Goal: Information Seeking & Learning: Find specific fact

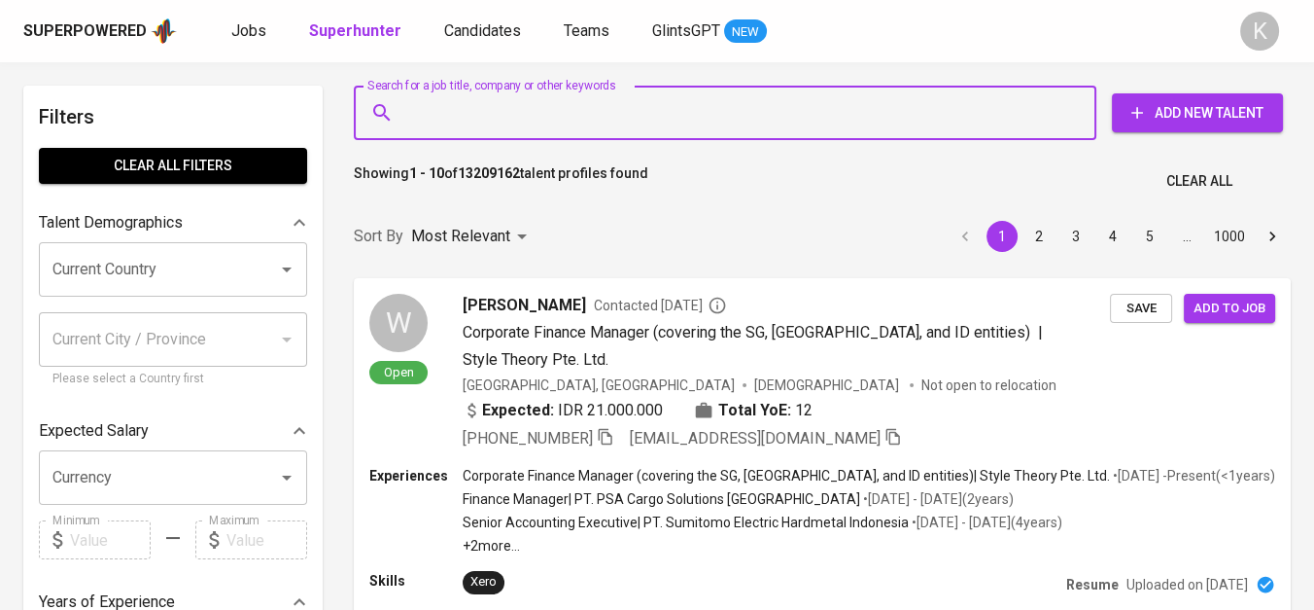
click at [570, 107] on input "Search for a job title, company or other keywords" at bounding box center [730, 112] width 657 height 37
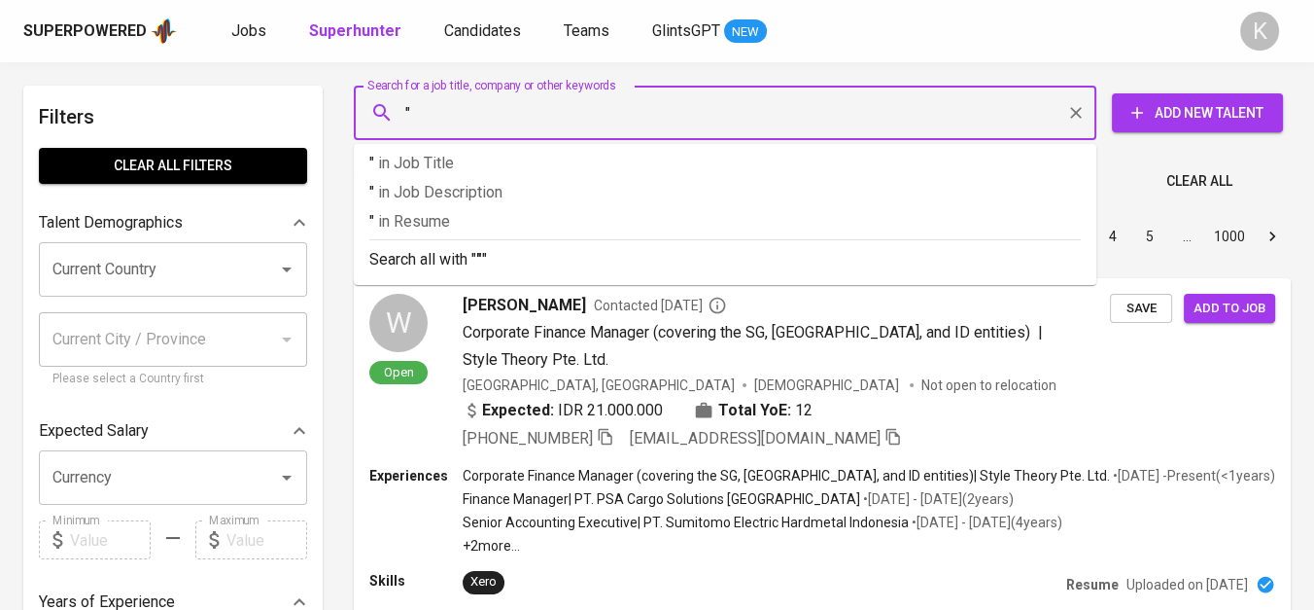
paste input "PT. Sejin Global Indonesia"
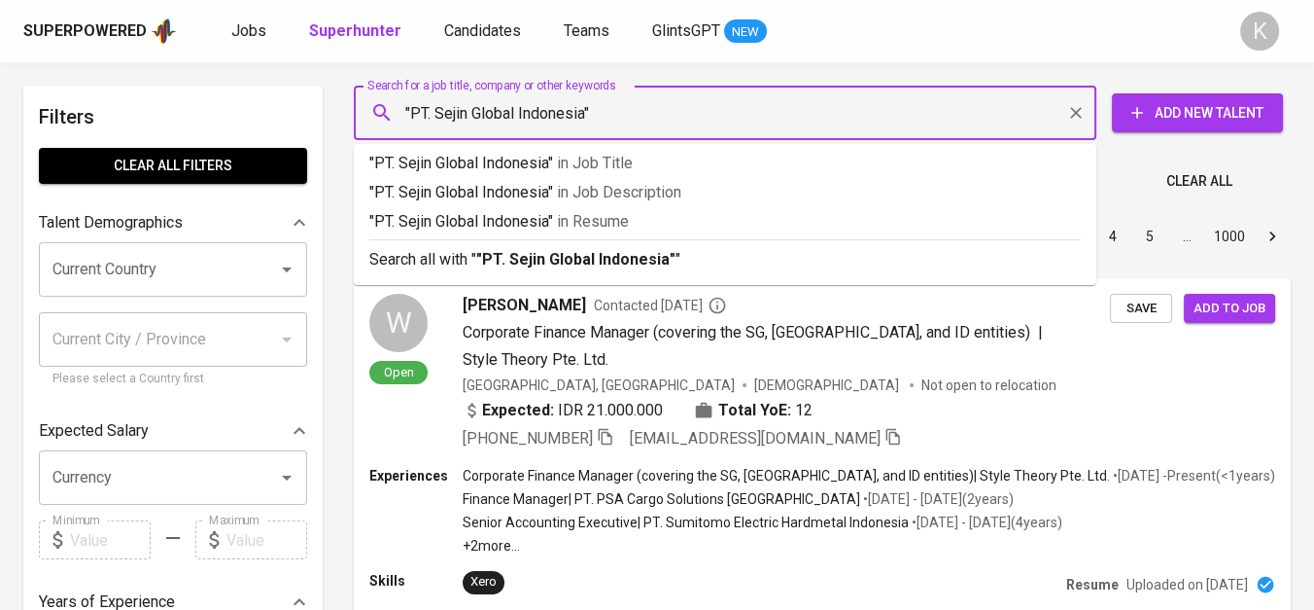
click at [431, 119] on input ""PT. Sejin Global Indonesia"" at bounding box center [730, 112] width 657 height 37
drag, startPoint x: 437, startPoint y: 113, endPoint x: 413, endPoint y: 112, distance: 23.4
click at [413, 112] on input ""PT. Sejin Global Indonesia"" at bounding box center [730, 112] width 657 height 37
type input ""Sejin Global Indonesia""
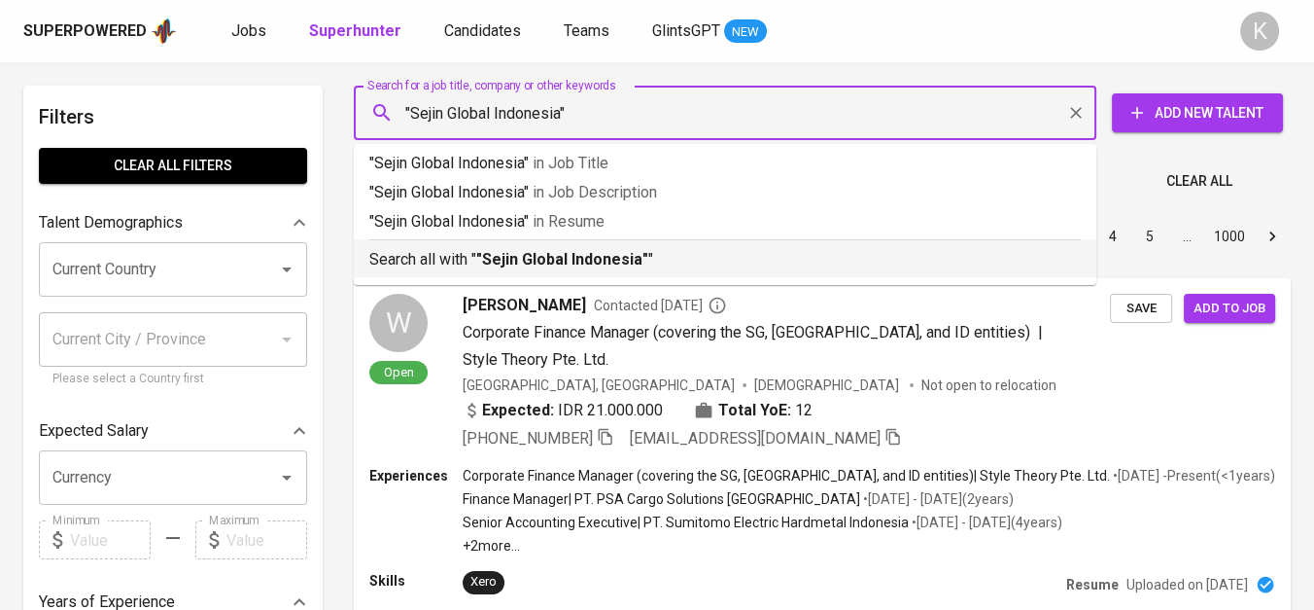
click at [580, 255] on b ""Sejin Global Indonesia"" at bounding box center [562, 259] width 172 height 18
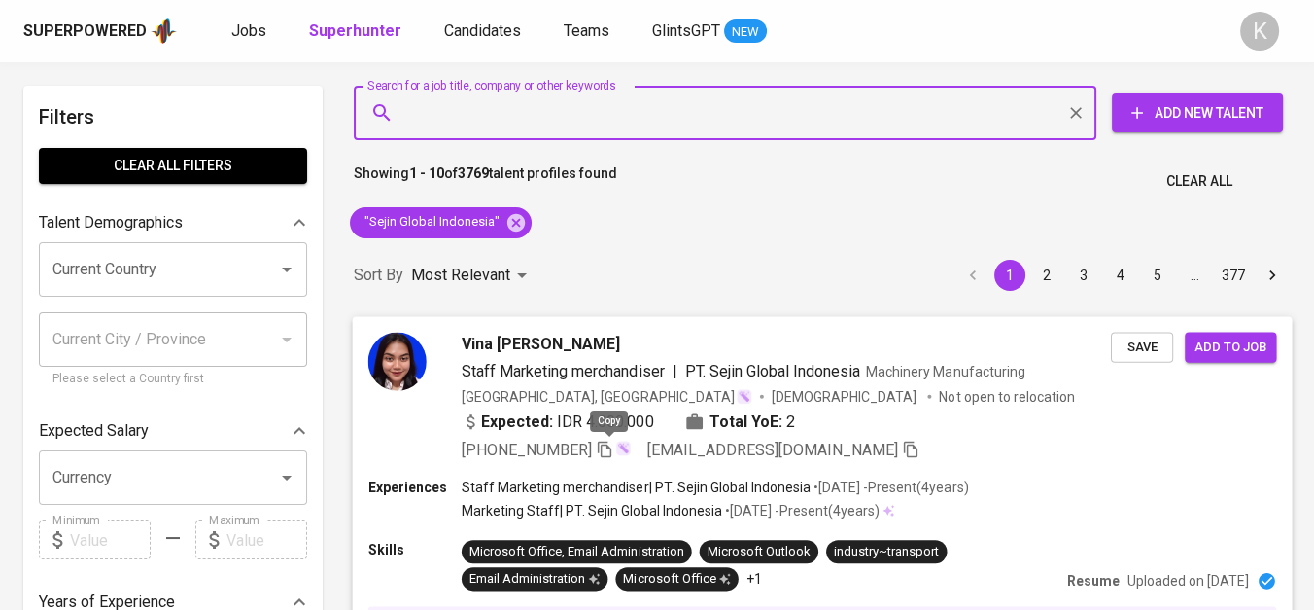
click at [608, 441] on icon "button" at bounding box center [605, 448] width 18 height 18
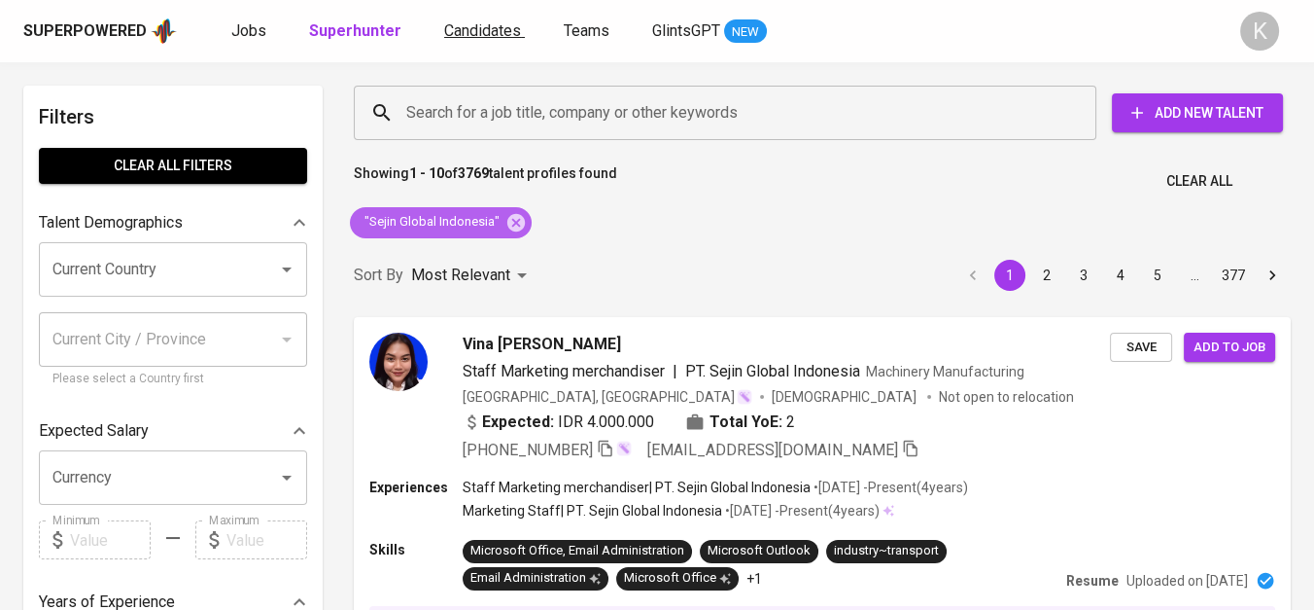
drag, startPoint x: 504, startPoint y: 228, endPoint x: 484, endPoint y: 36, distance: 192.5
click at [506, 228] on icon at bounding box center [516, 222] width 21 height 21
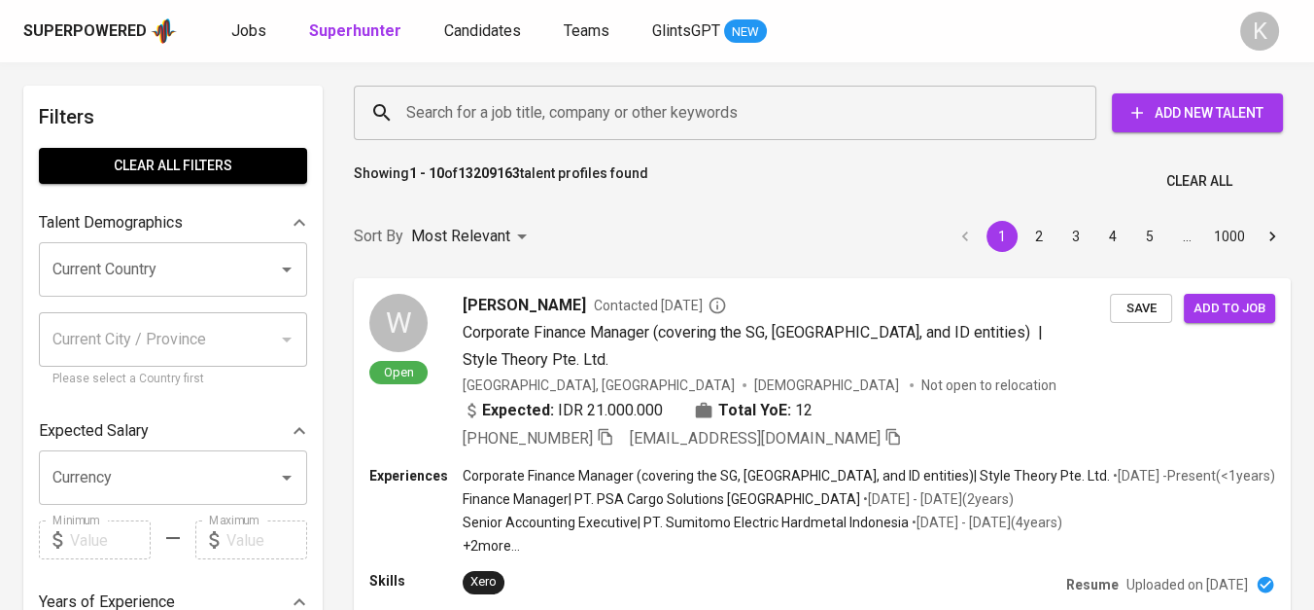
click at [502, 105] on input "Search for a job title, company or other keywords" at bounding box center [730, 112] width 657 height 37
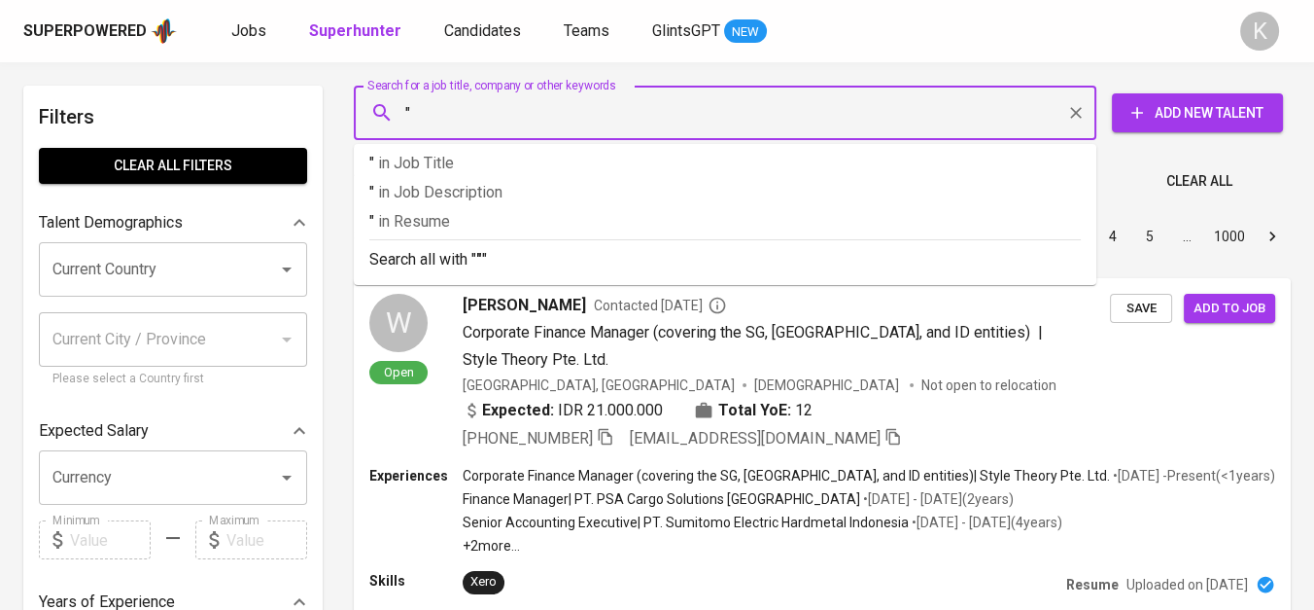
paste input "PT. [PERSON_NAME] MULTI DISTERINDO"
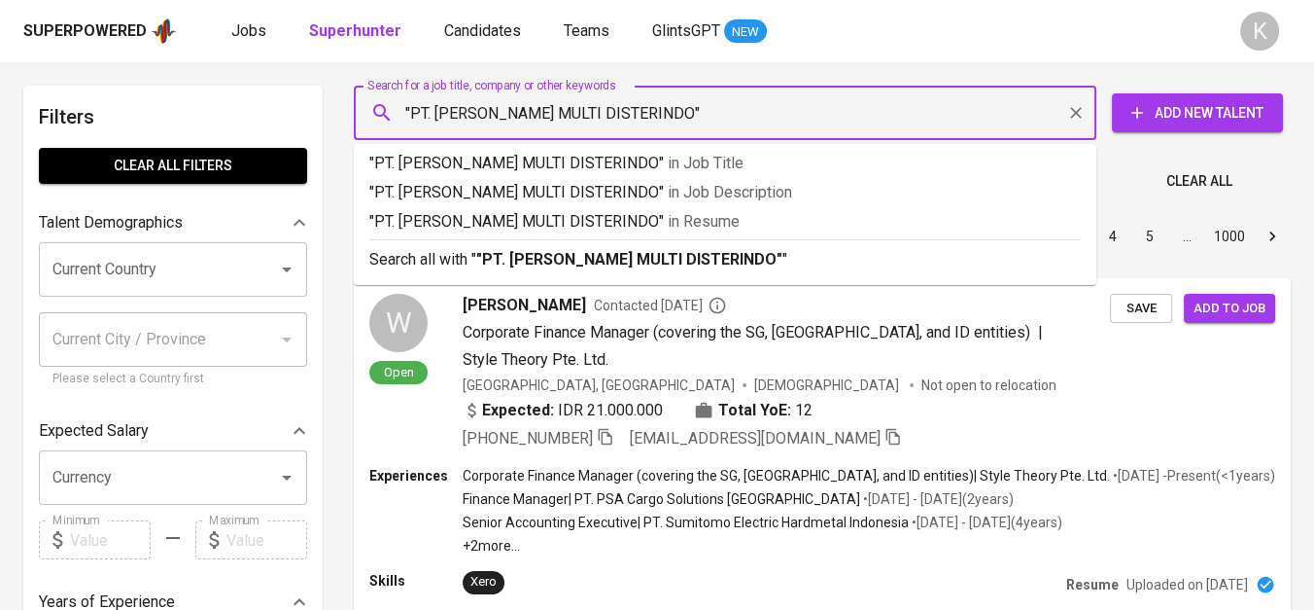
drag, startPoint x: 434, startPoint y: 114, endPoint x: 404, endPoint y: 111, distance: 29.3
click at [404, 111] on input ""PT. [PERSON_NAME] MULTI DISTERINDO"" at bounding box center [730, 112] width 657 height 37
type input "[PERSON_NAME] MULTI DISTERINDO""
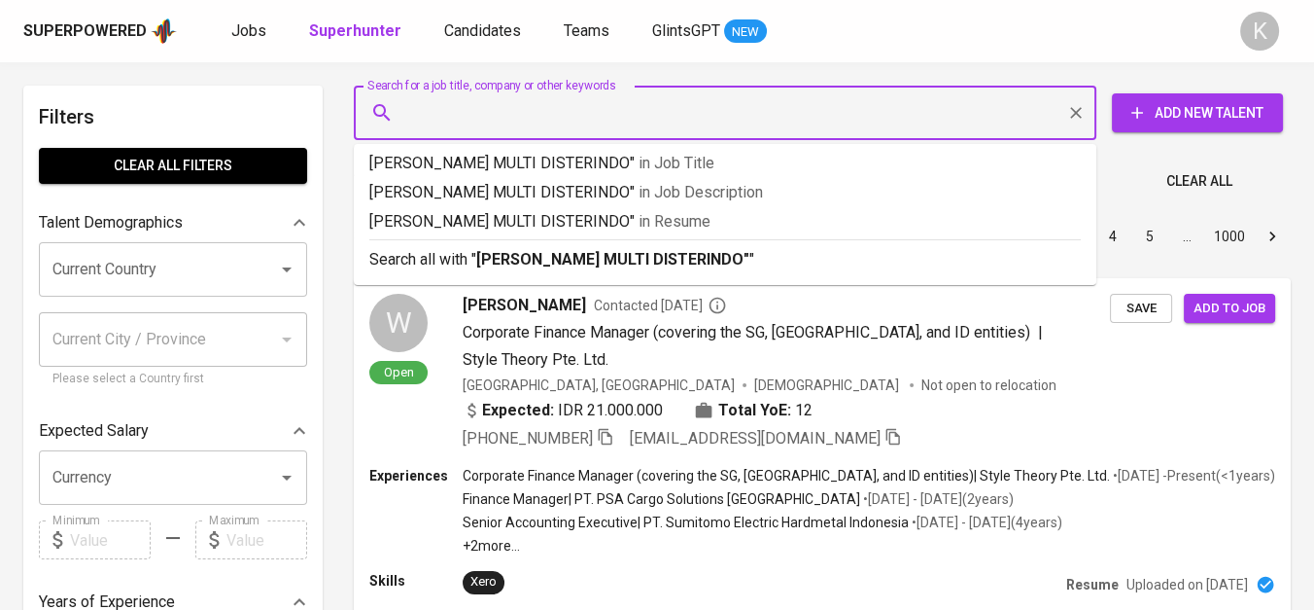
type input """
click at [404, 109] on input """ at bounding box center [730, 112] width 657 height 37
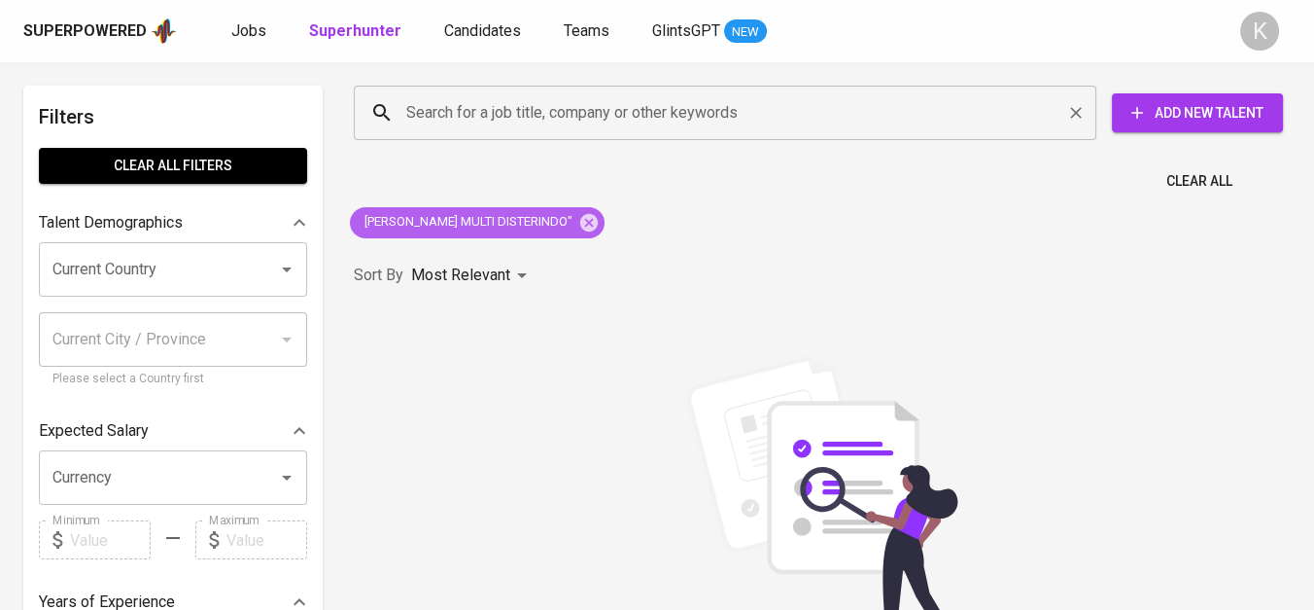
click at [578, 222] on icon at bounding box center [588, 222] width 21 height 21
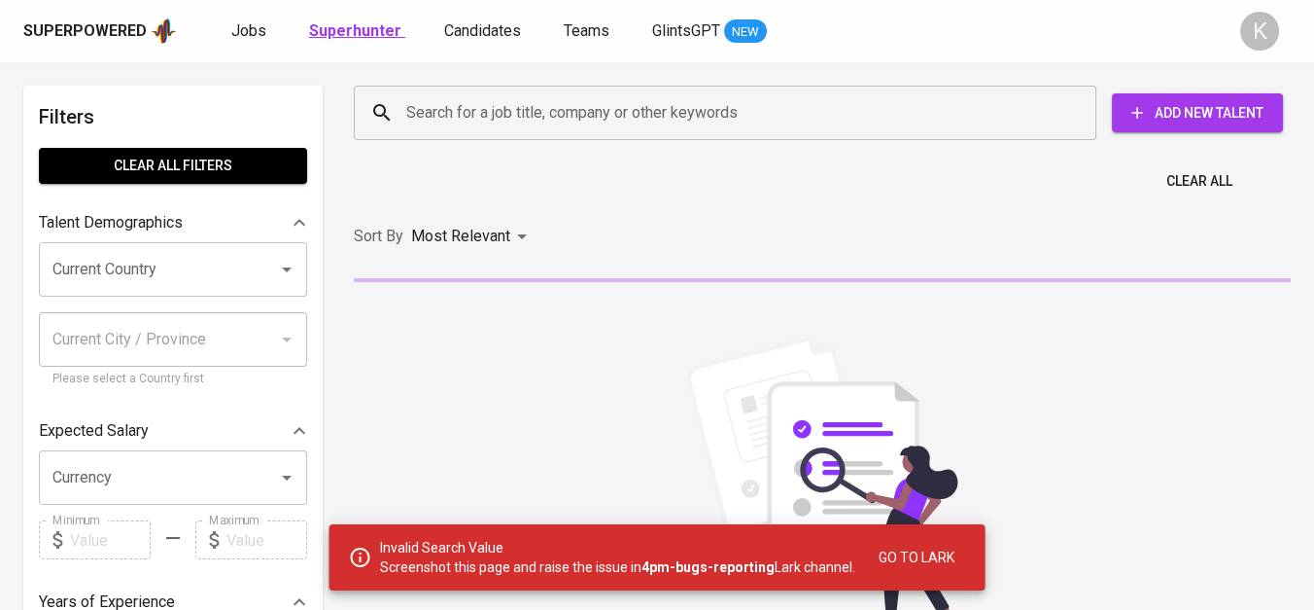
click at [364, 26] on b "Superhunter" at bounding box center [355, 30] width 92 height 18
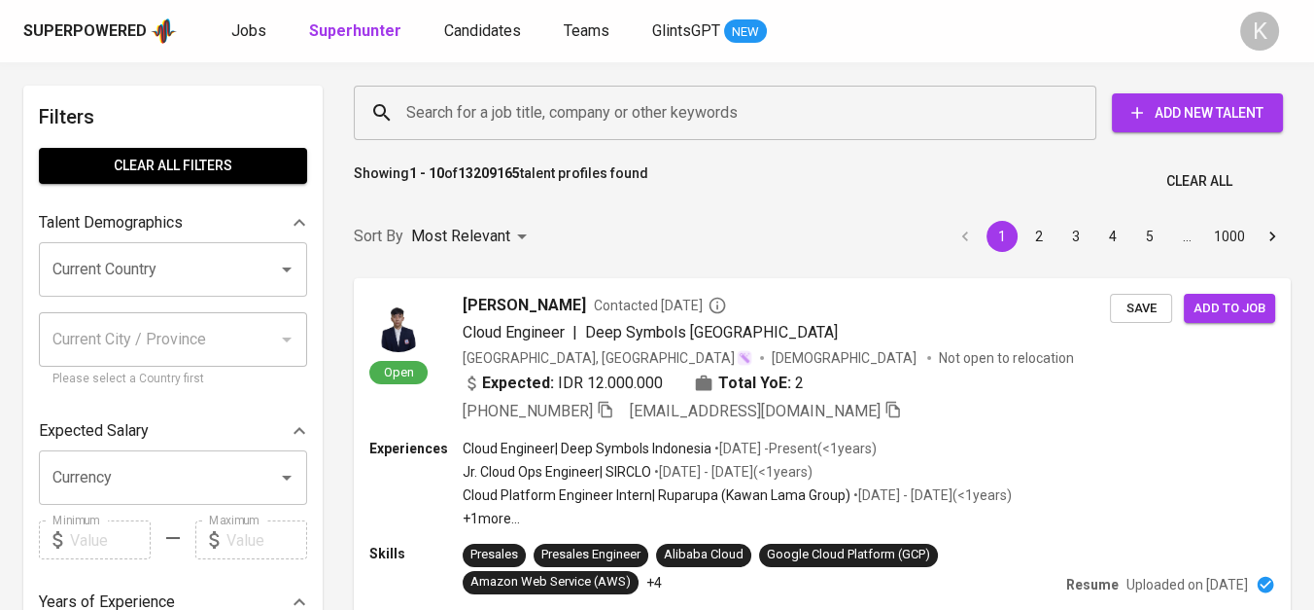
click at [482, 109] on input "Search for a job title, company or other keywords" at bounding box center [730, 112] width 657 height 37
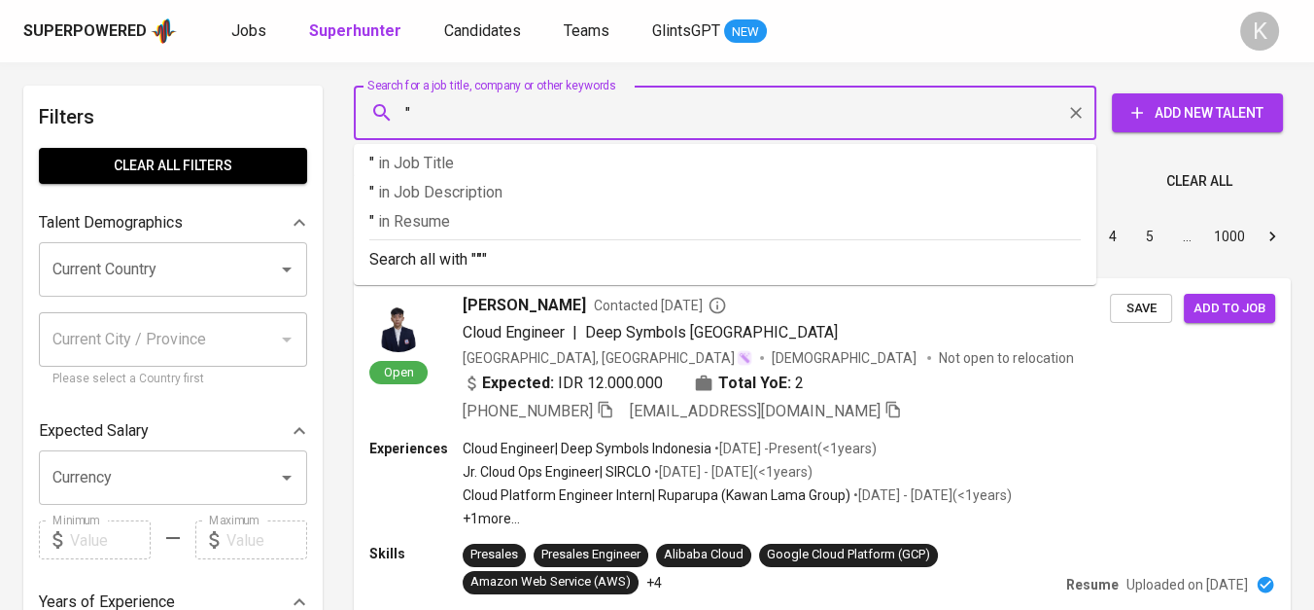
paste input "PT. [PERSON_NAME] MULTI DISTERINDO"
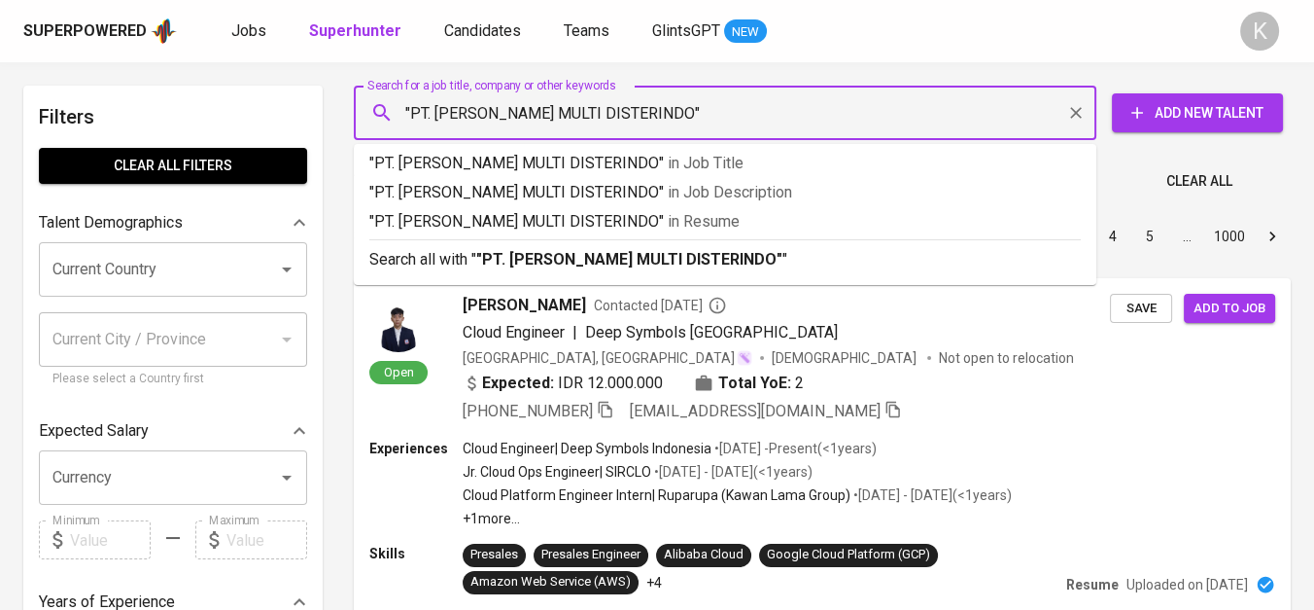
drag, startPoint x: 434, startPoint y: 122, endPoint x: 398, endPoint y: 122, distance: 36.0
click at [398, 122] on div ""PT. [PERSON_NAME] MULTI DISTERINDO" Search for a job title, company or other k…" at bounding box center [725, 113] width 743 height 54
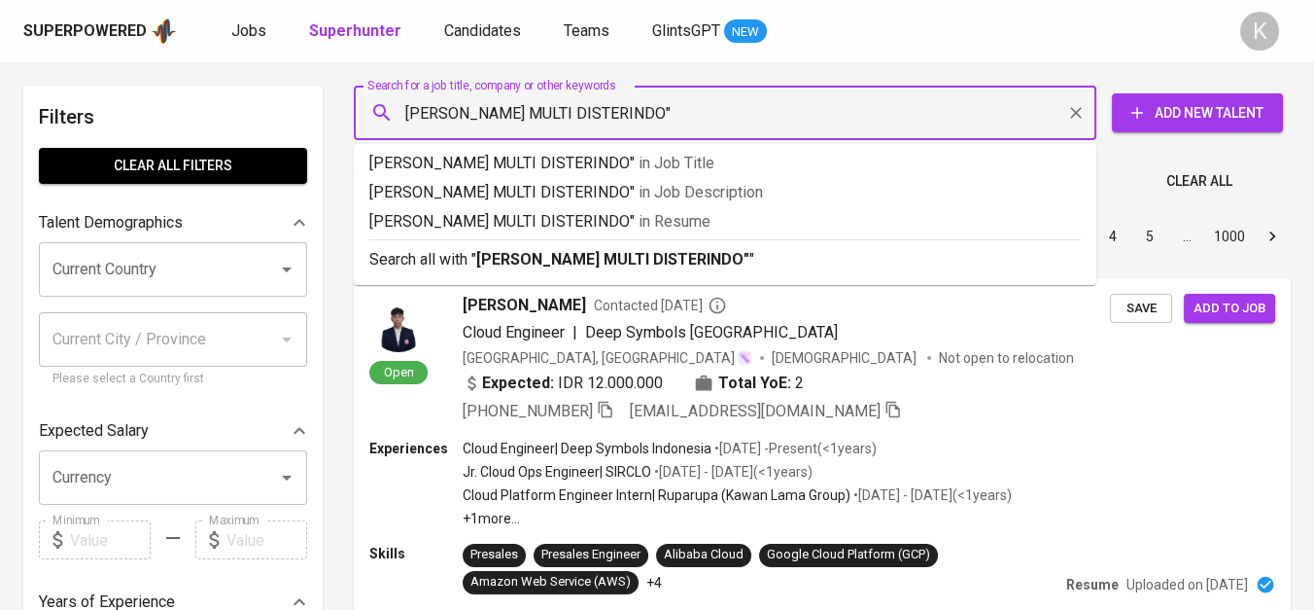
type input ""[PERSON_NAME] MULTI DISTERINDO""
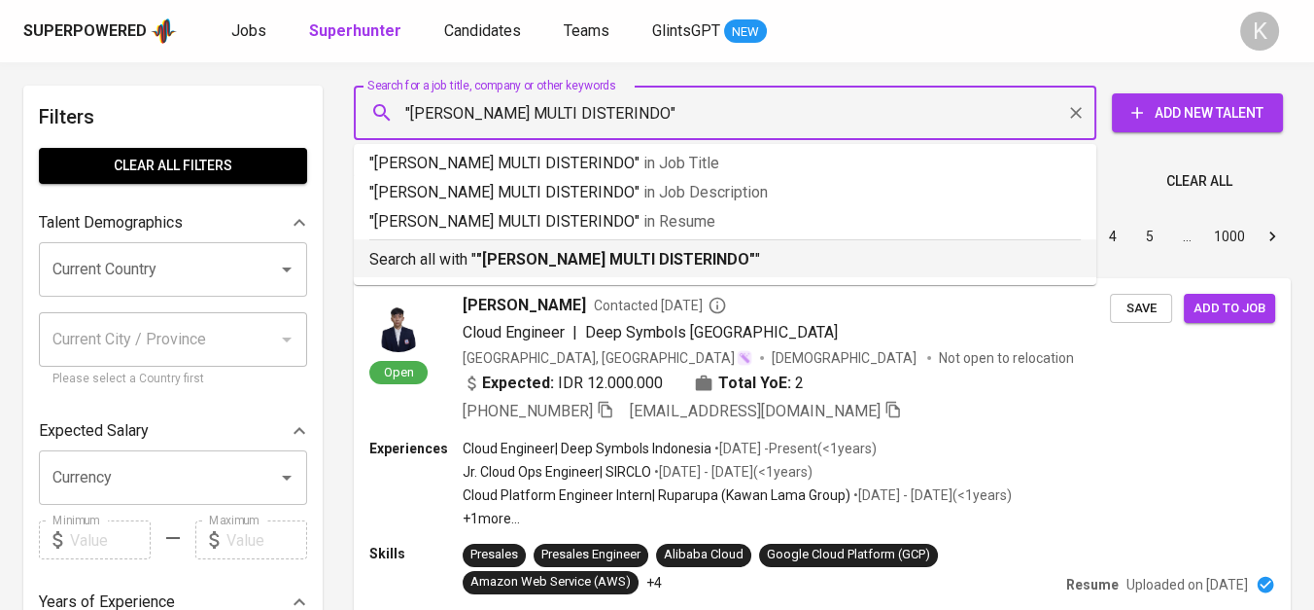
click at [551, 259] on b ""[PERSON_NAME] MULTI DISTERINDO"" at bounding box center [615, 259] width 279 height 18
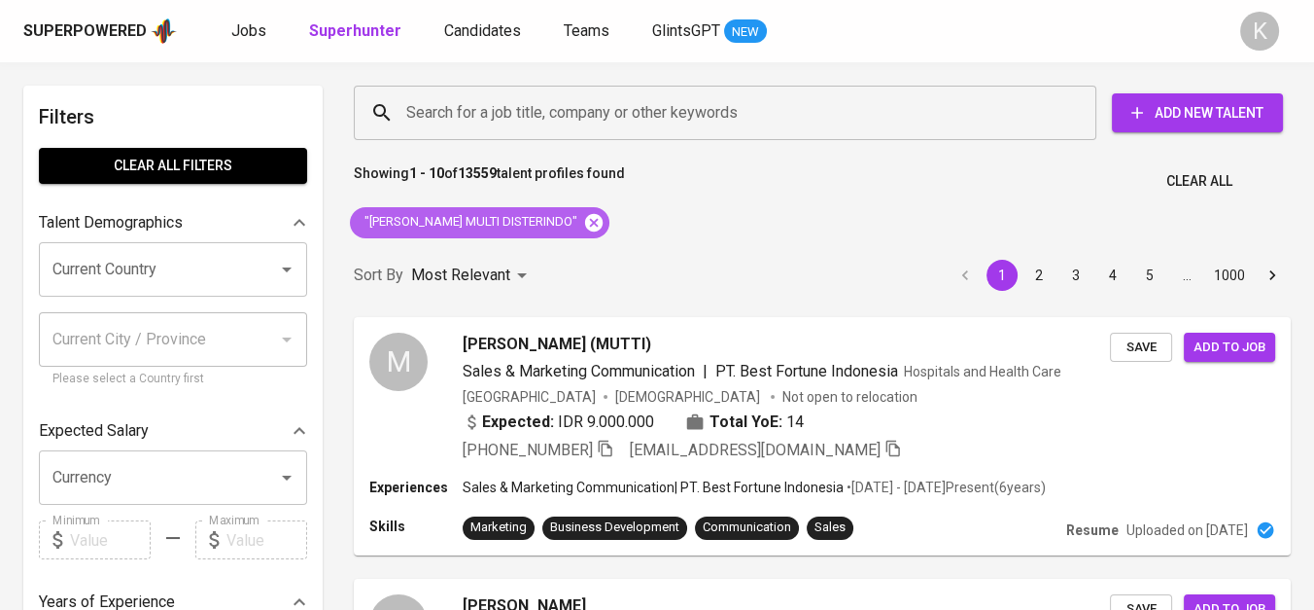
click at [585, 228] on icon at bounding box center [594, 222] width 18 height 18
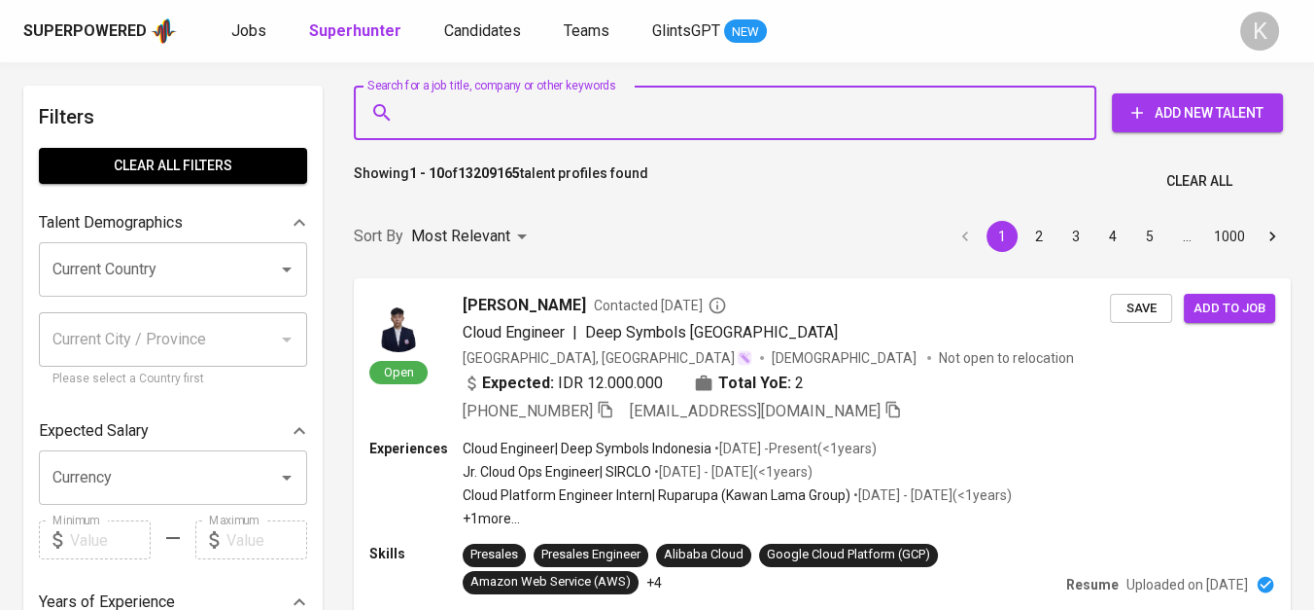
click at [578, 129] on input "Search for a job title, company or other keywords" at bounding box center [730, 112] width 657 height 37
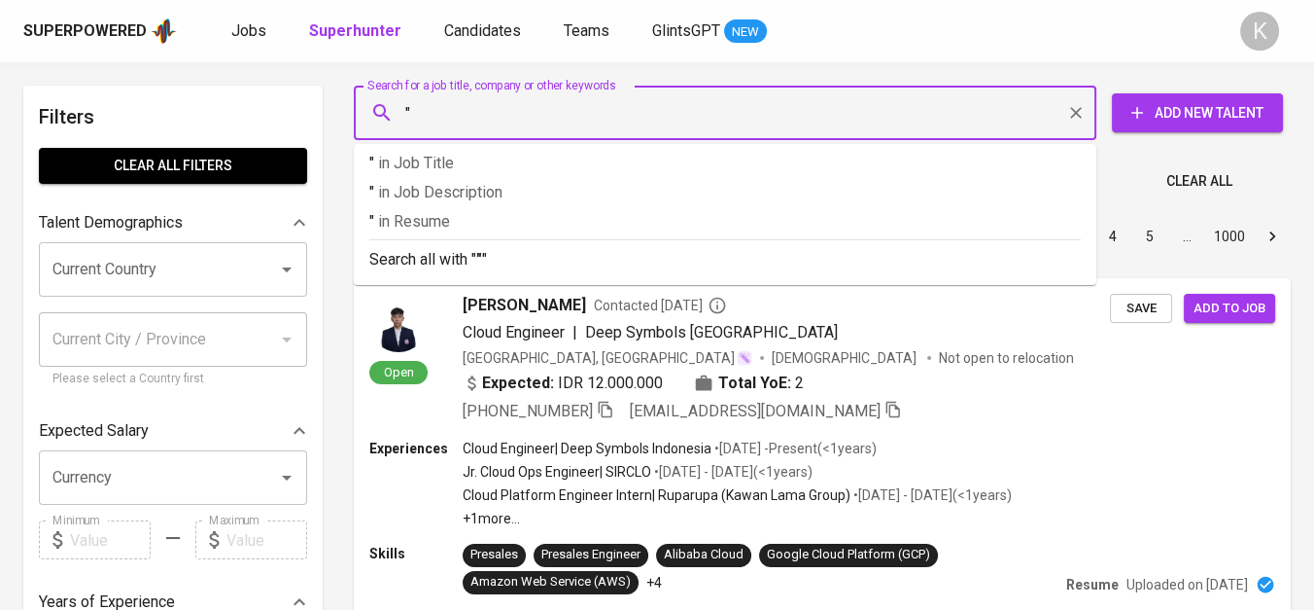
paste input "PT.SIDDHI GLOBAL"
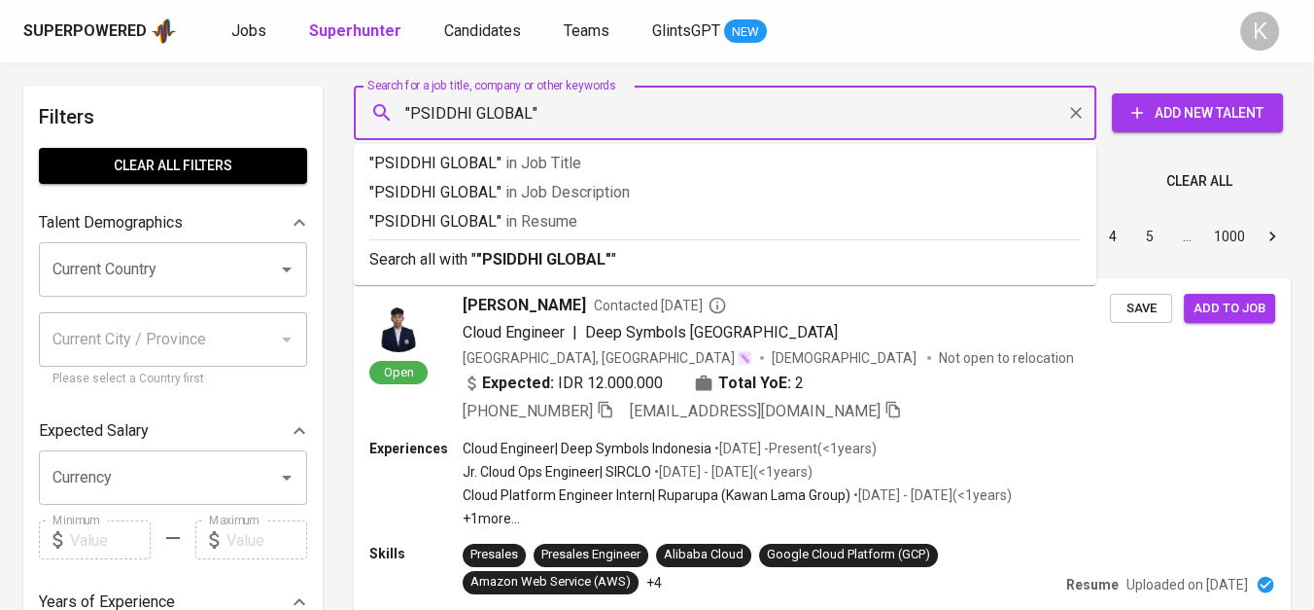
type input ""SIDDHI GLOBAL""
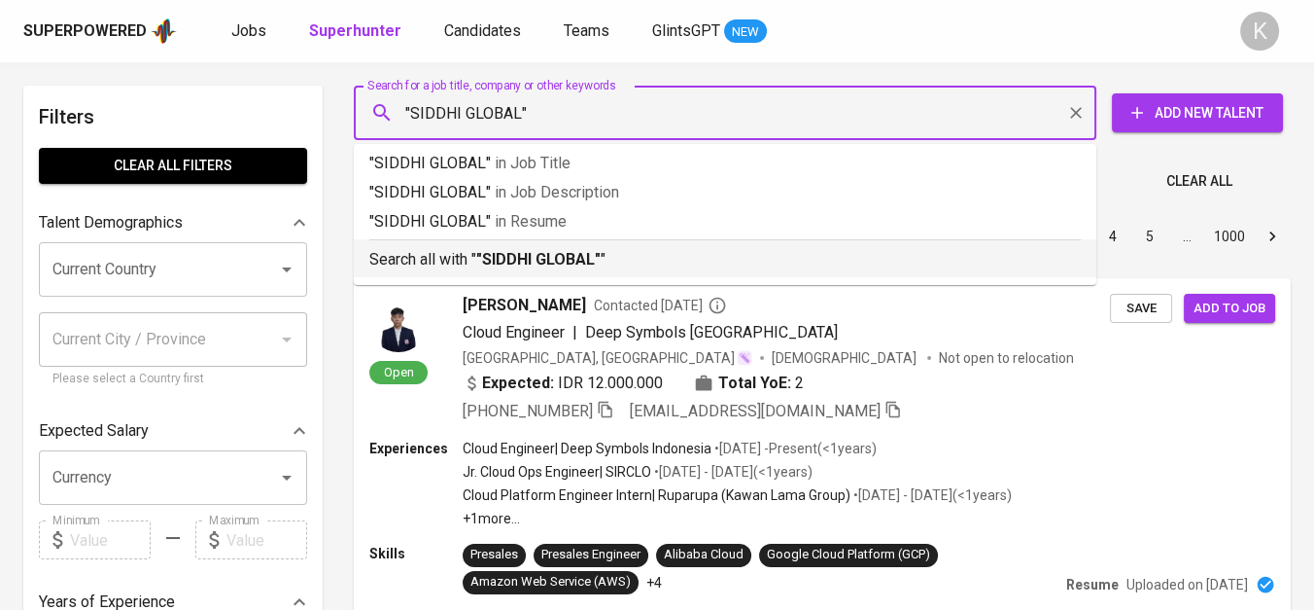
click at [619, 269] on p "Search all with " "SIDDHI GLOBAL" "" at bounding box center [725, 259] width 712 height 23
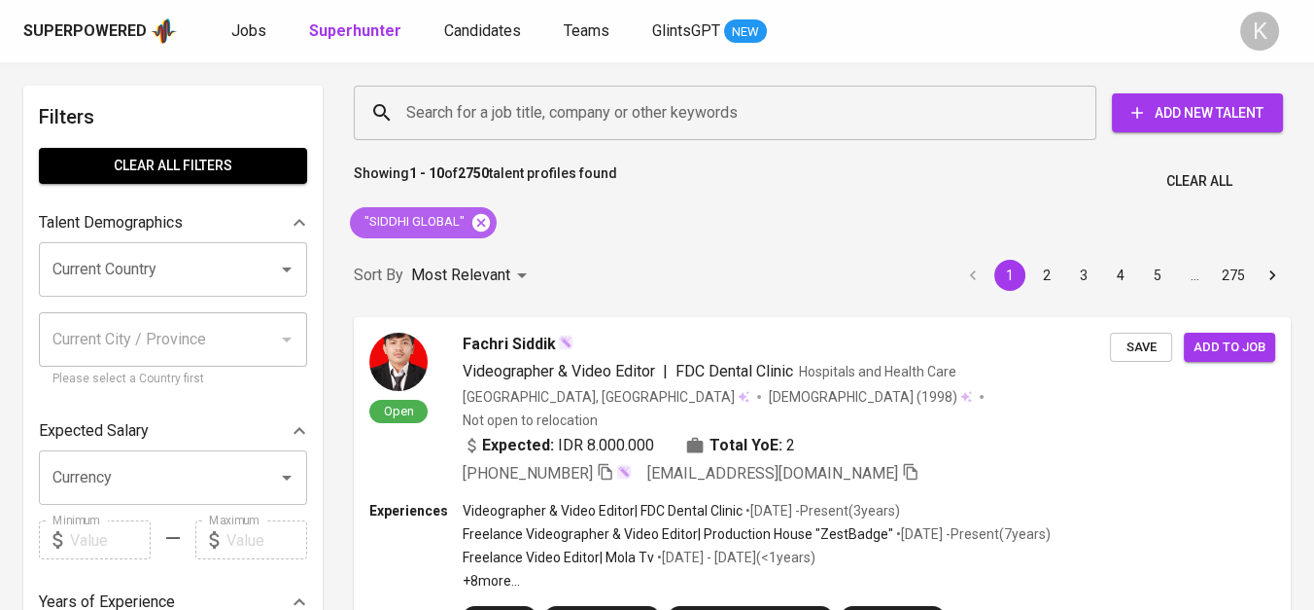
click at [482, 219] on icon at bounding box center [481, 222] width 21 height 21
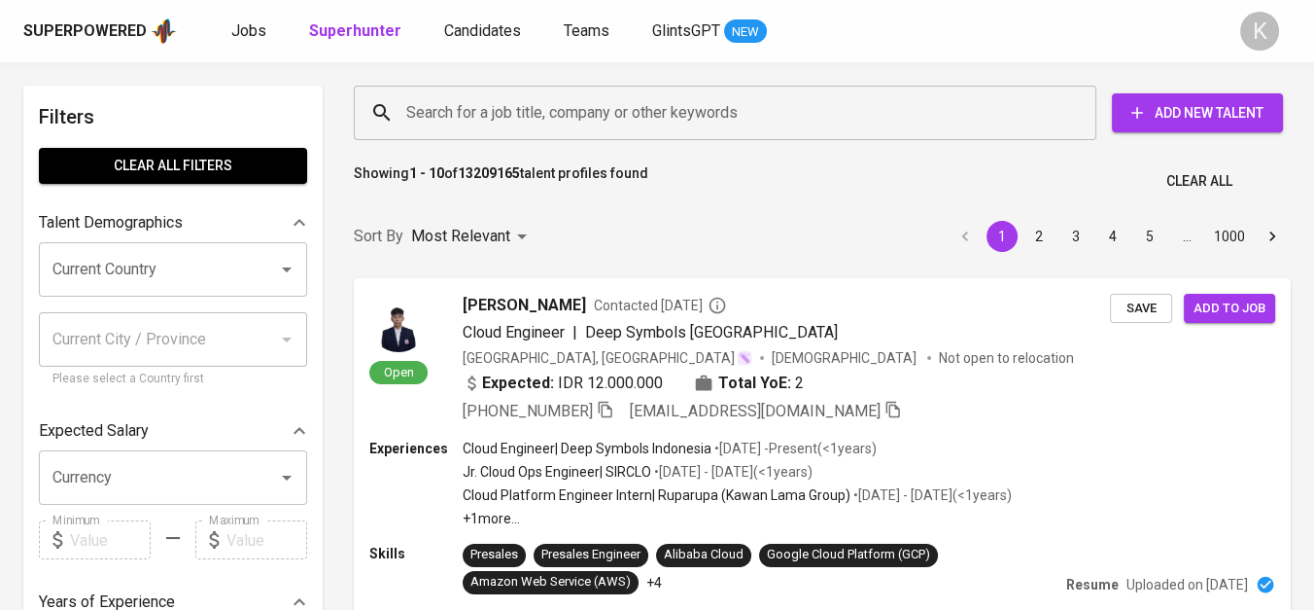
click at [537, 115] on input "Search for a job title, company or other keywords" at bounding box center [730, 112] width 657 height 37
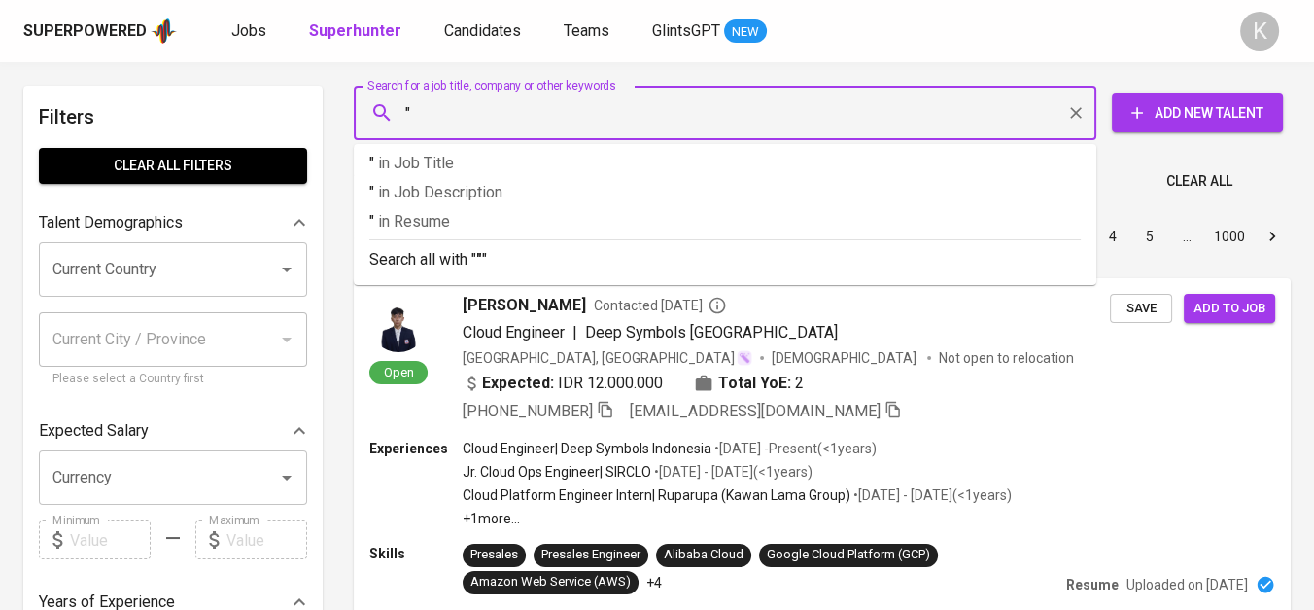
paste input "[PERSON_NAME]"
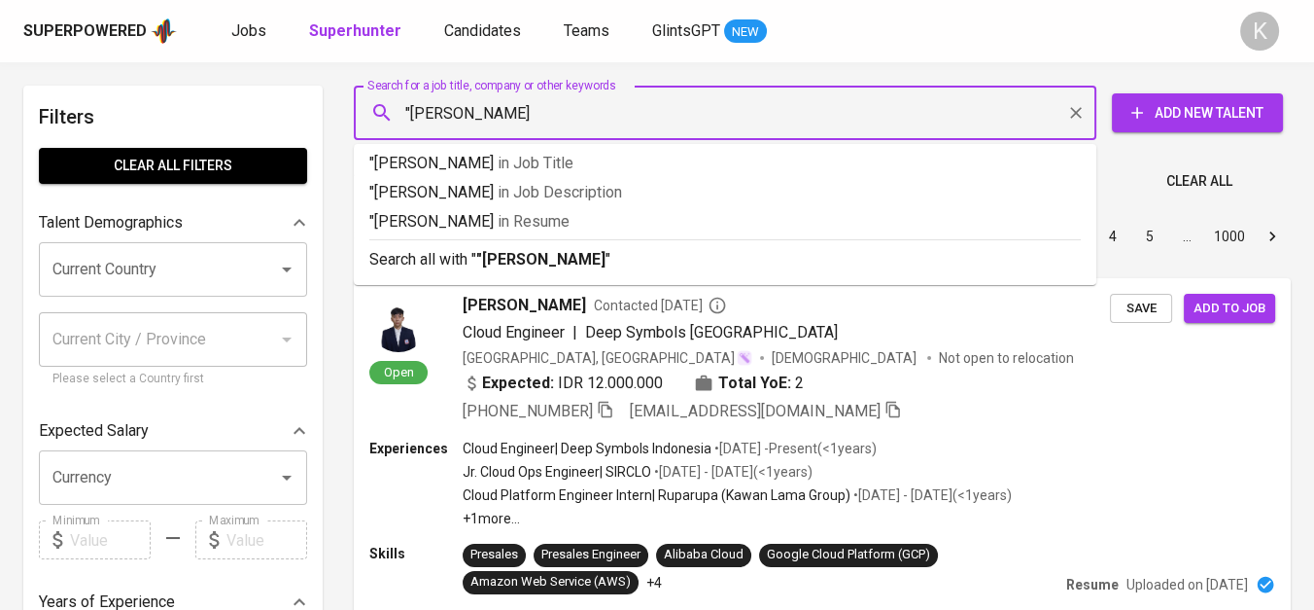
type input ""Monica Sylvianita""
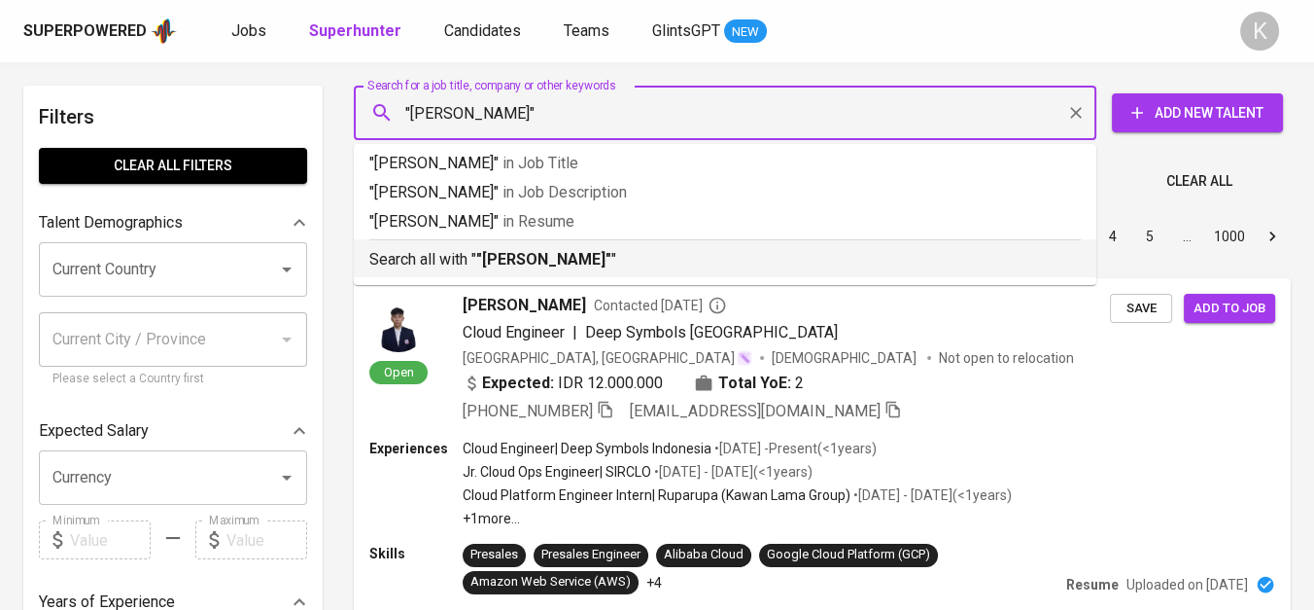
click at [585, 261] on b ""Monica Sylvianita"" at bounding box center [543, 259] width 135 height 18
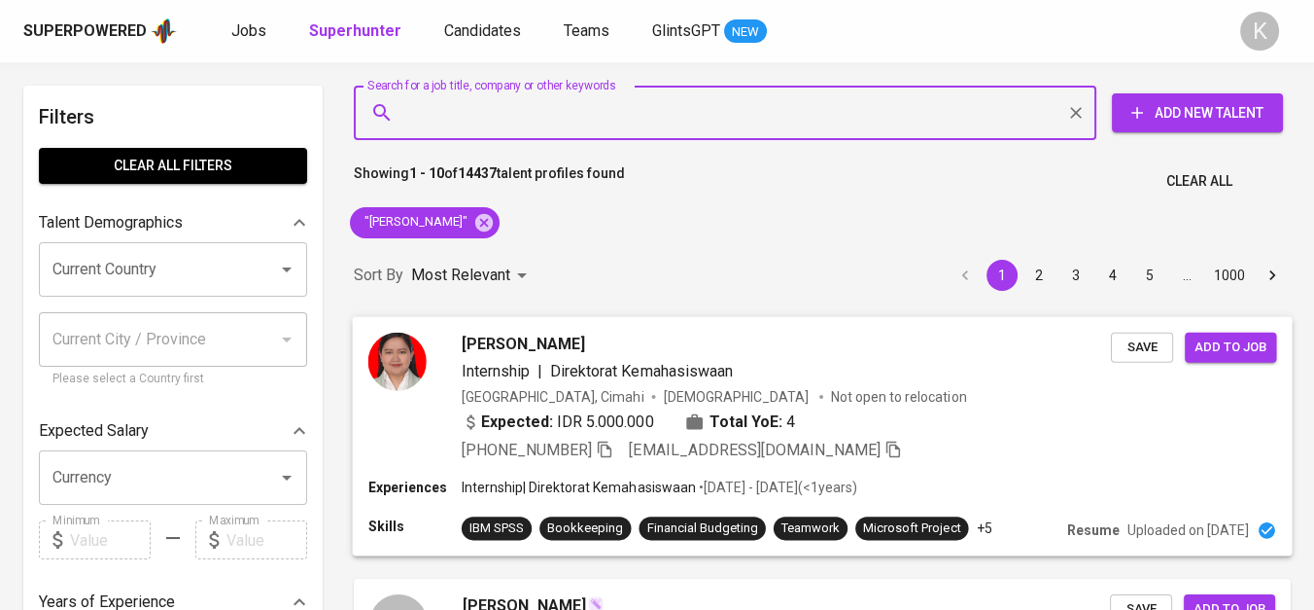
click at [392, 365] on img at bounding box center [397, 361] width 58 height 58
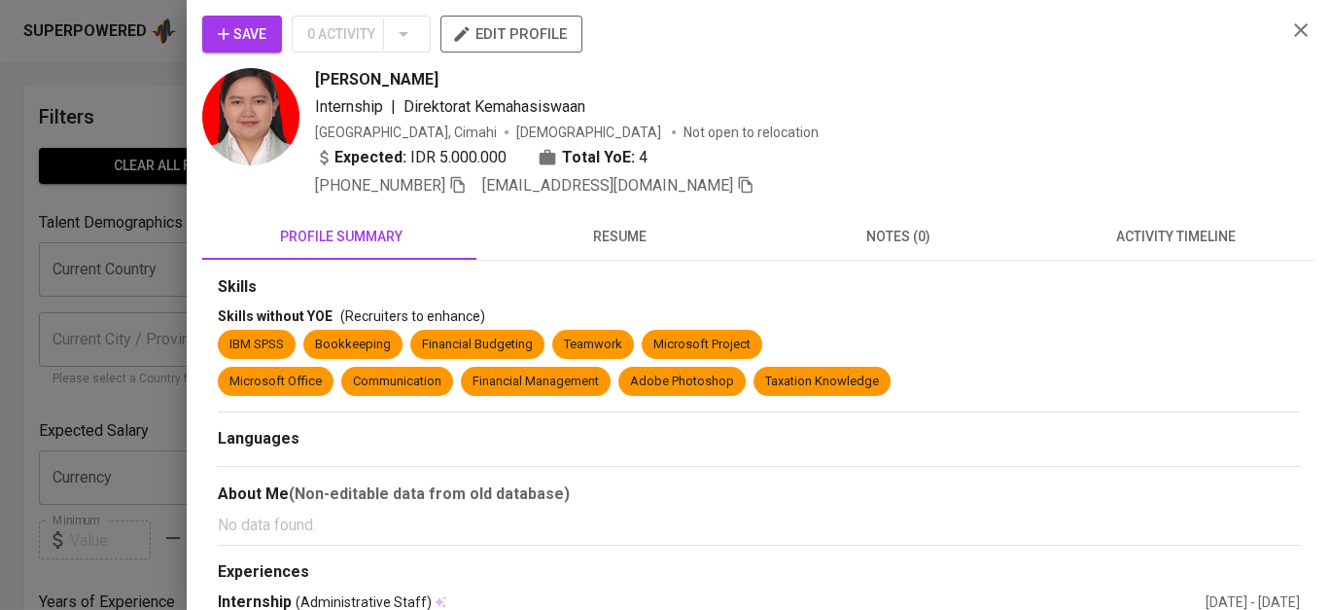
click at [250, 131] on img at bounding box center [250, 116] width 97 height 97
click at [1289, 32] on icon "button" at bounding box center [1300, 29] width 23 height 23
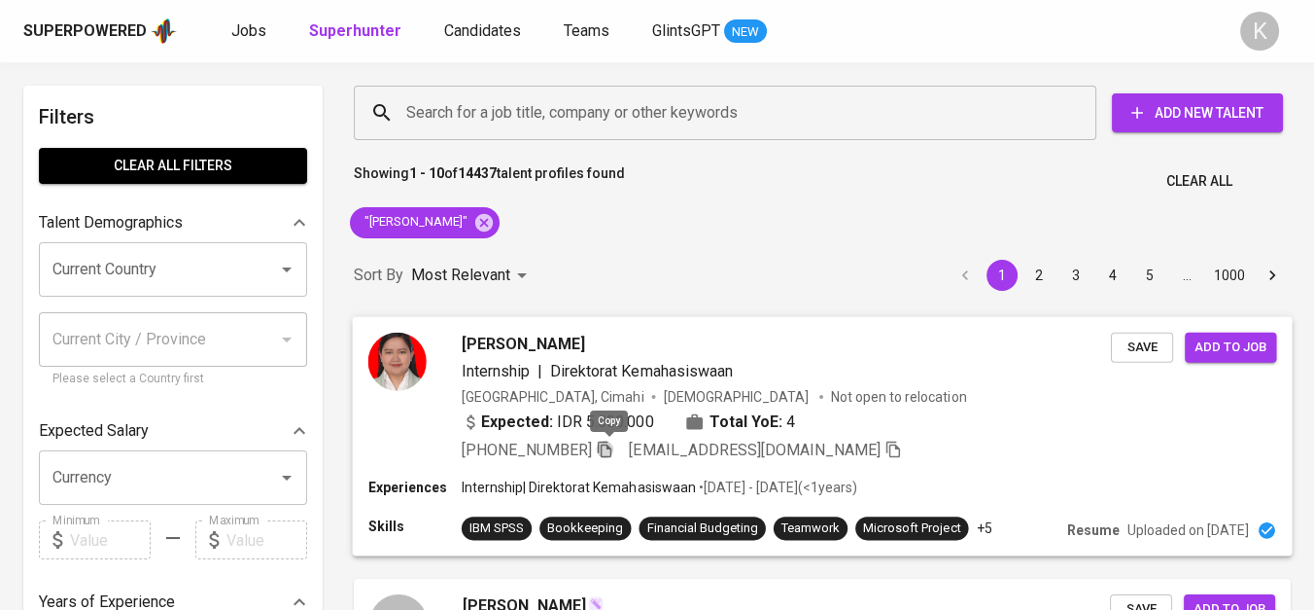
click at [613, 449] on icon "button" at bounding box center [605, 448] width 18 height 18
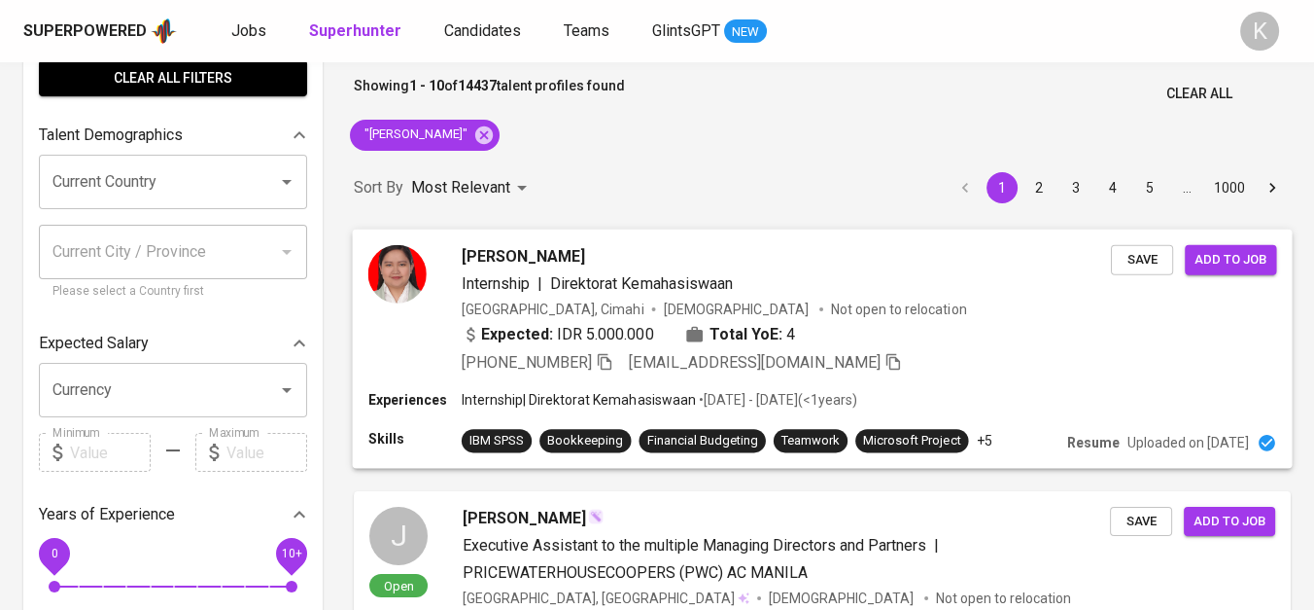
scroll to position [108, 0]
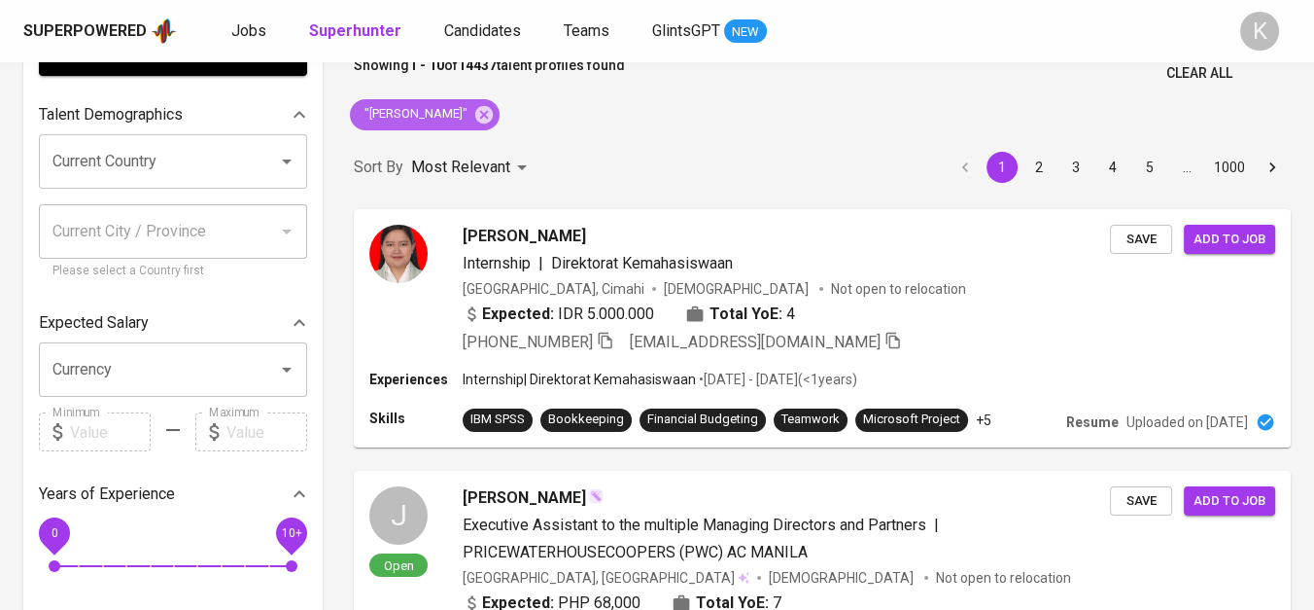
drag, startPoint x: 484, startPoint y: 122, endPoint x: 576, endPoint y: 2, distance: 150.5
click at [484, 122] on icon at bounding box center [484, 114] width 18 height 18
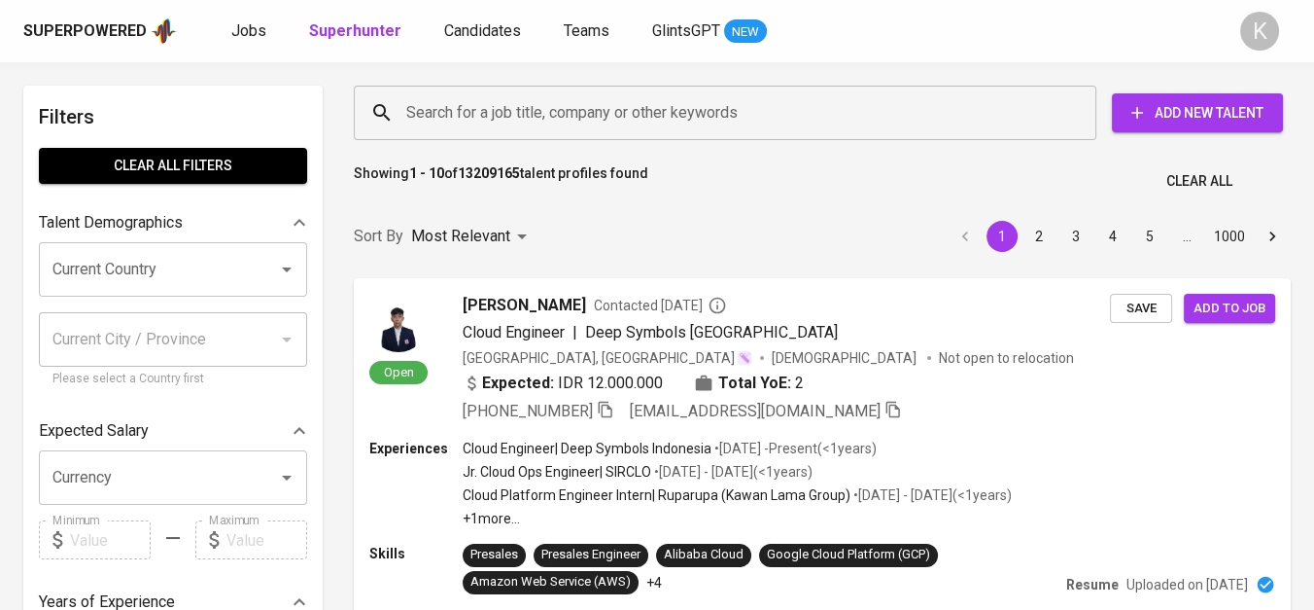
click at [527, 119] on input "Search for a job title, company or other keywords" at bounding box center [730, 112] width 657 height 37
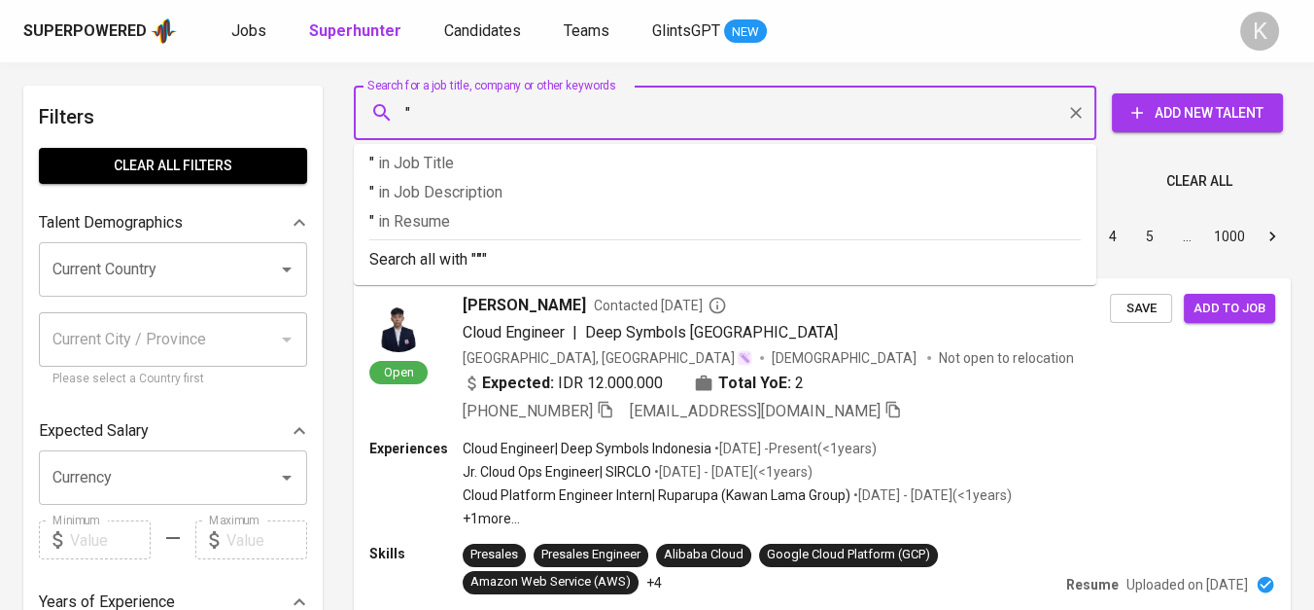
paste input "Garam Nusantara Lestari"
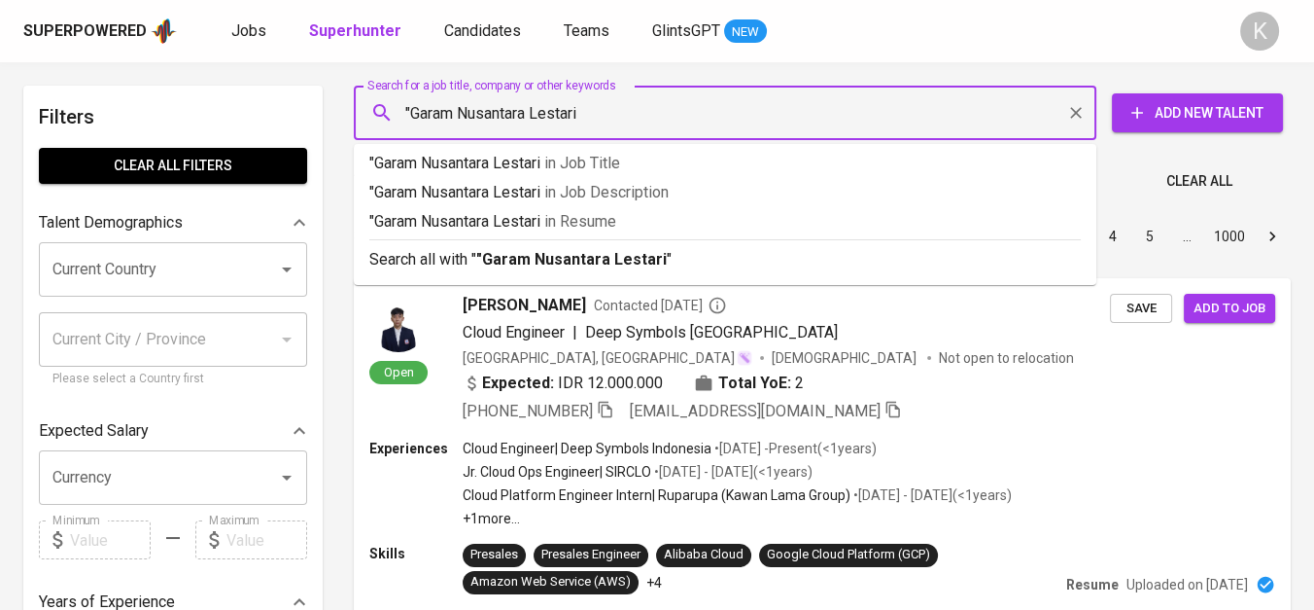
type input ""Garam Nusantara Lestari""
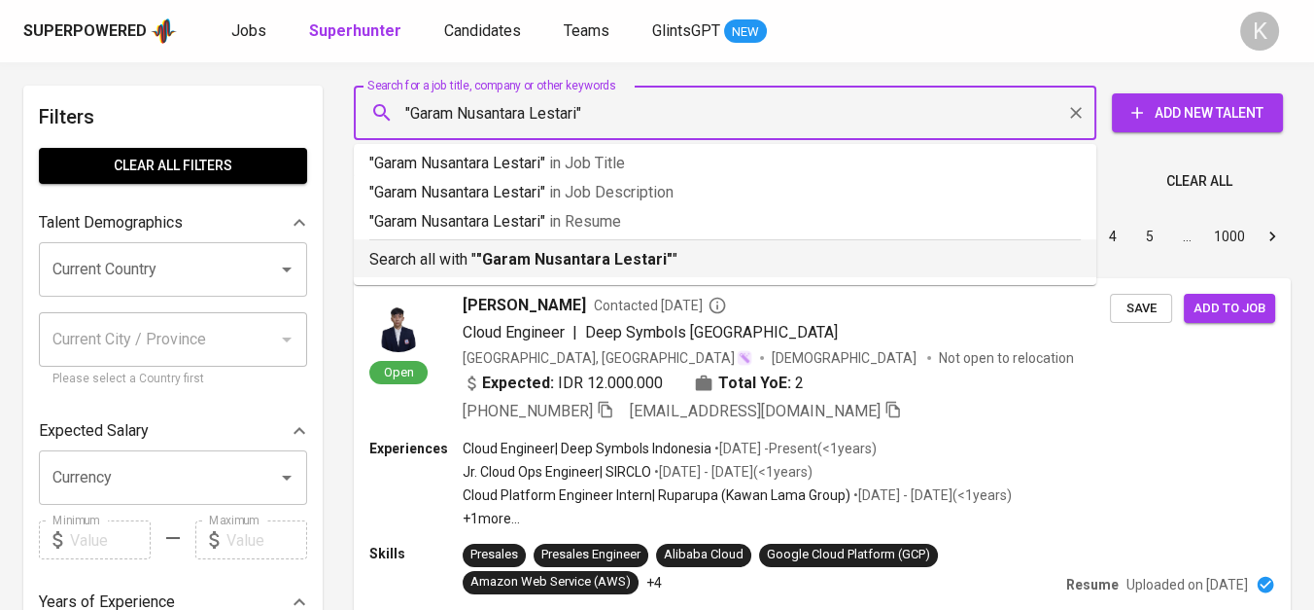
click at [536, 261] on b ""Garam Nusantara Lestari"" at bounding box center [574, 259] width 196 height 18
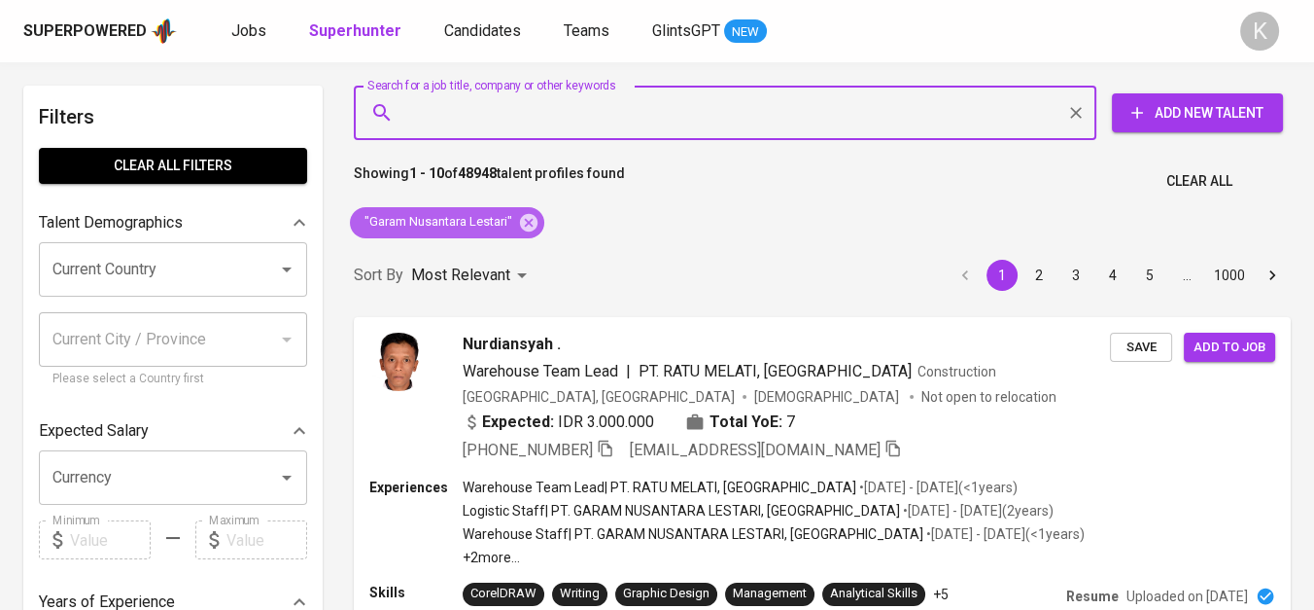
drag, startPoint x: 532, startPoint y: 224, endPoint x: 467, endPoint y: 113, distance: 128.6
click at [532, 224] on icon at bounding box center [528, 222] width 21 height 21
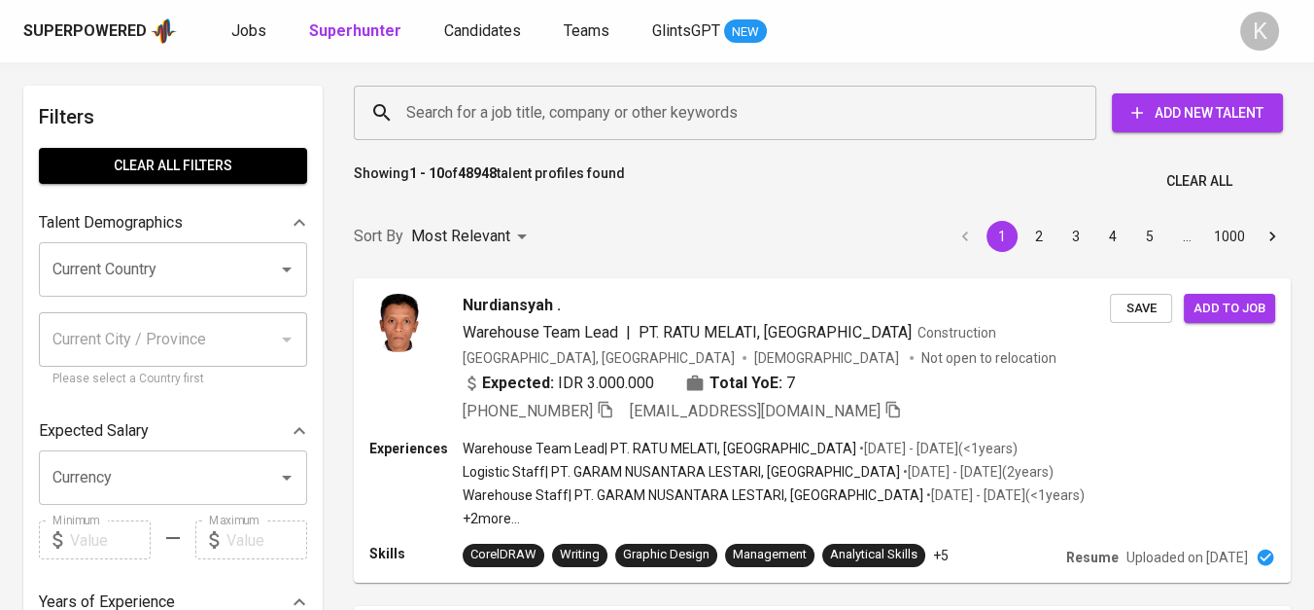
click at [467, 113] on input "Search for a job title, company or other keywords" at bounding box center [730, 112] width 657 height 37
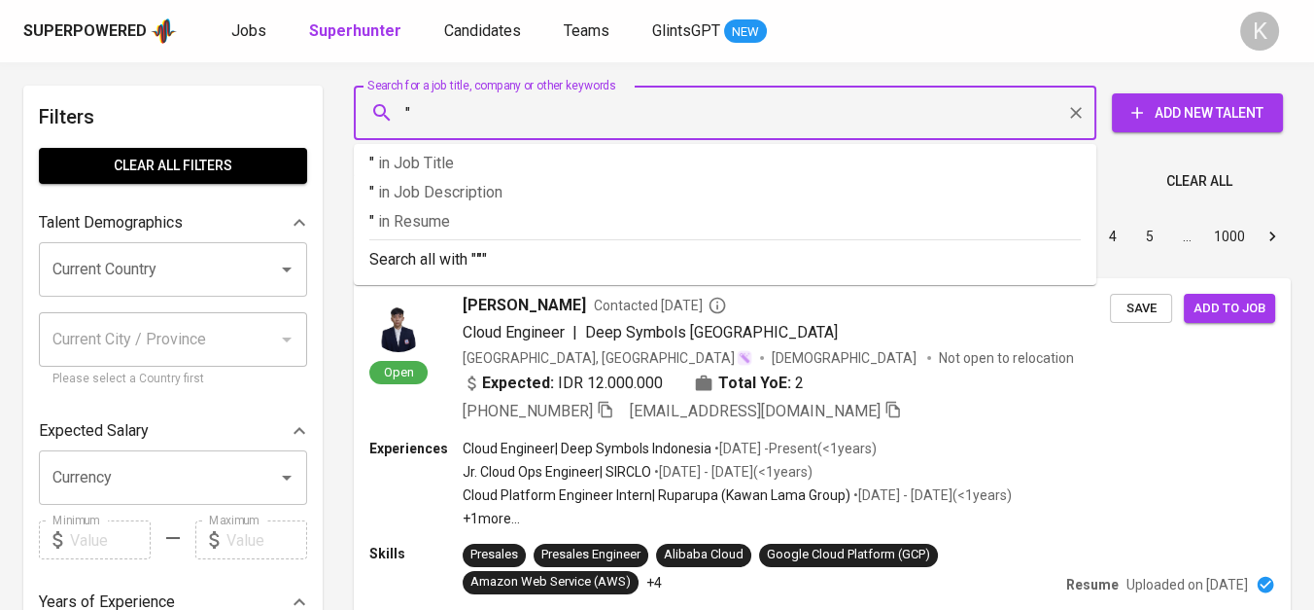
paste input "Yunus Achpas Suharto"
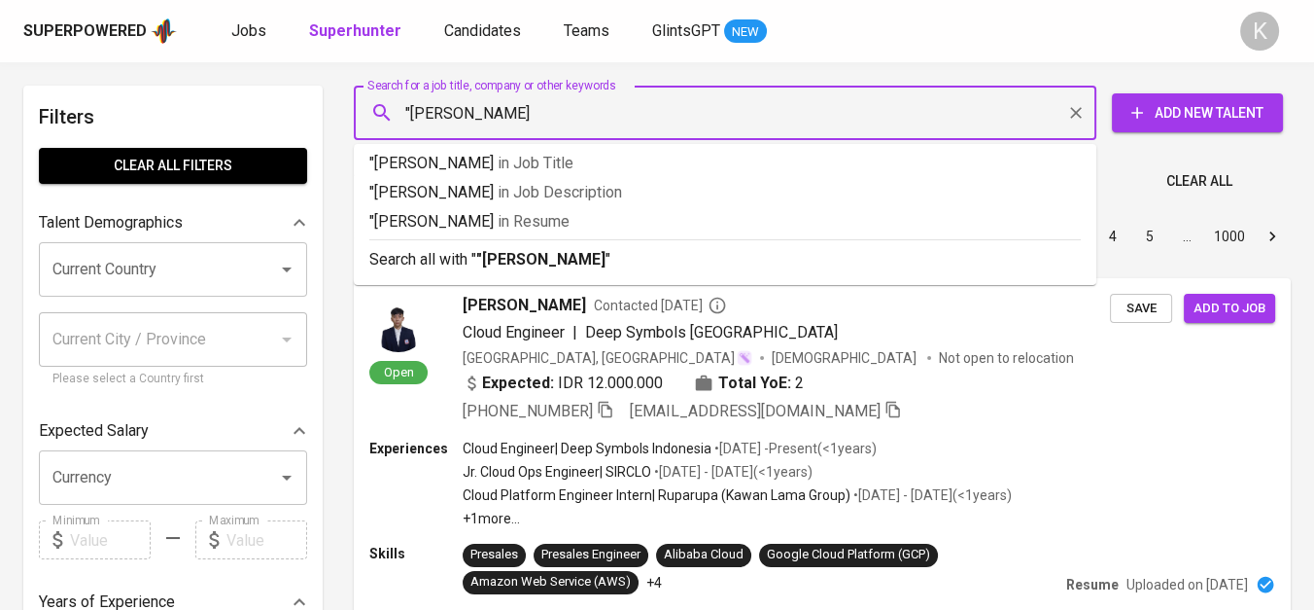
type input ""Yunus Achpas Suharto""
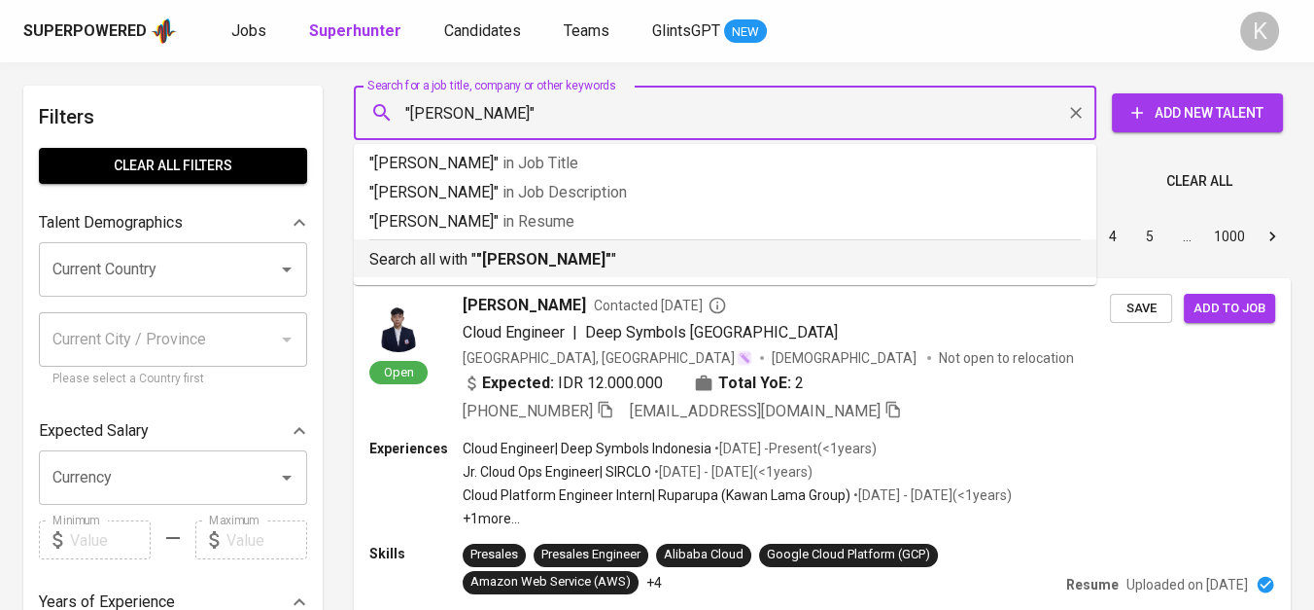
click at [578, 270] on p "Search all with " "Yunus Achpas Suharto" "" at bounding box center [725, 259] width 712 height 23
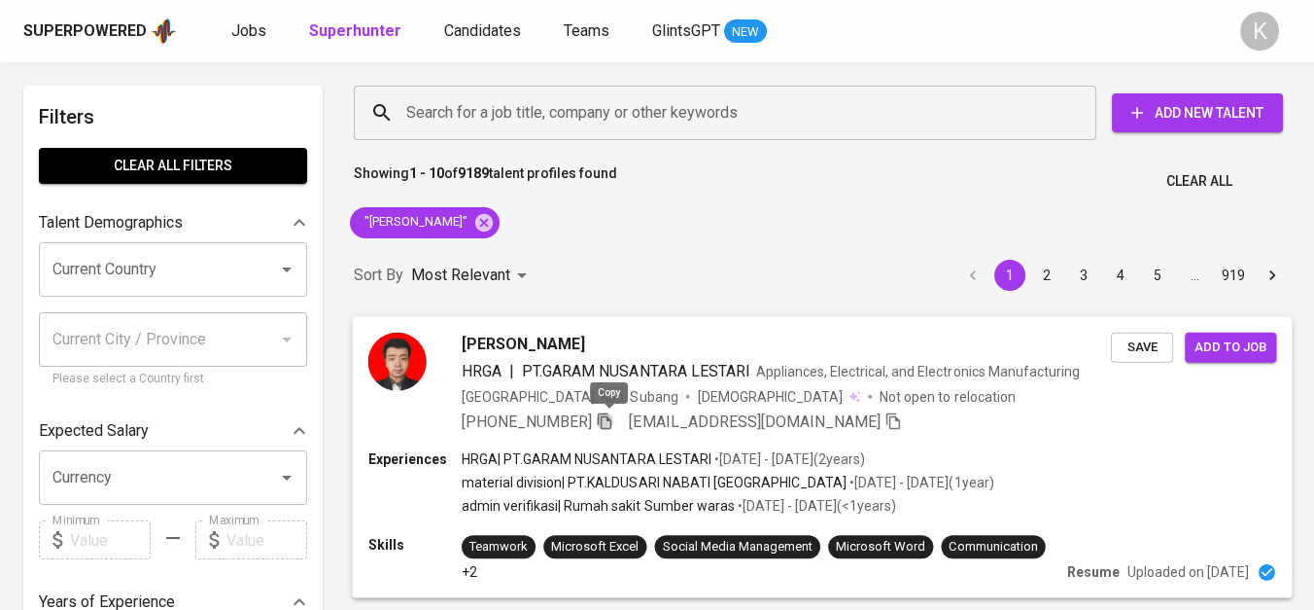
click at [608, 419] on icon "button" at bounding box center [605, 420] width 18 height 18
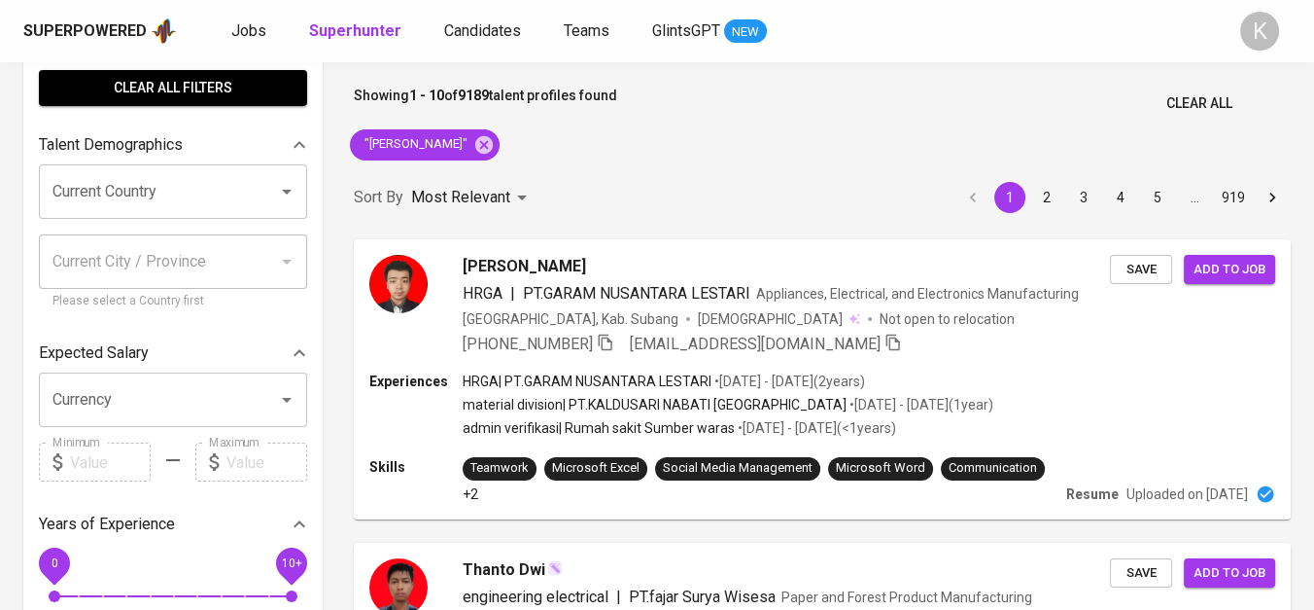
scroll to position [108, 0]
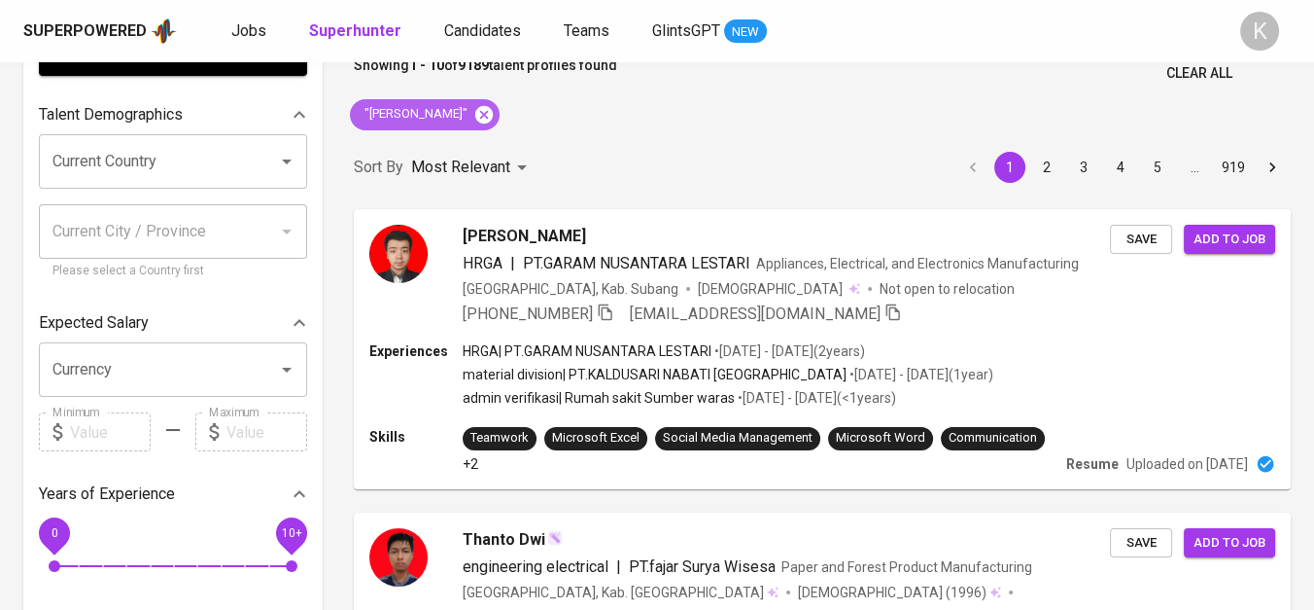
click at [493, 110] on icon at bounding box center [484, 114] width 18 height 18
